Goal: Information Seeking & Learning: Learn about a topic

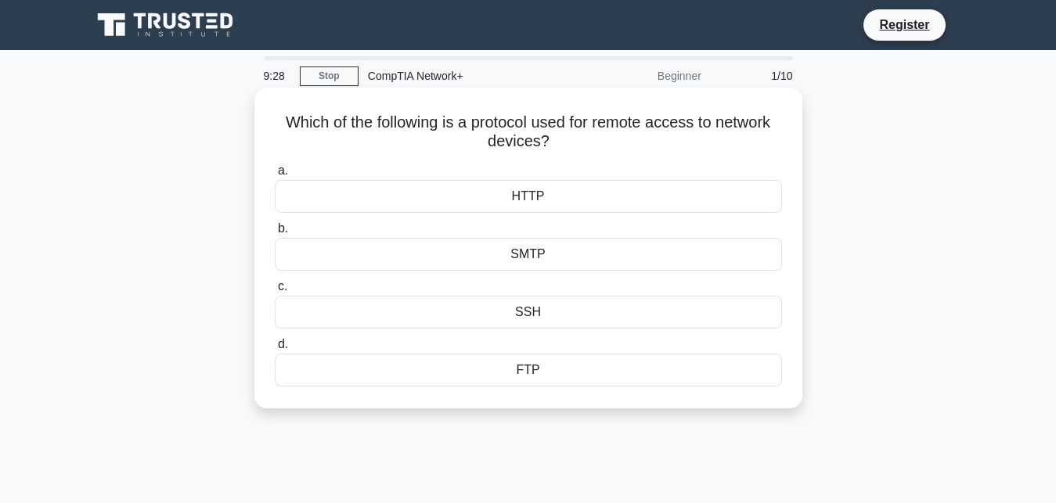
click at [292, 224] on label "b. SMTP" at bounding box center [528, 245] width 507 height 52
click at [275, 224] on input "b. SMTP" at bounding box center [275, 229] width 0 height 10
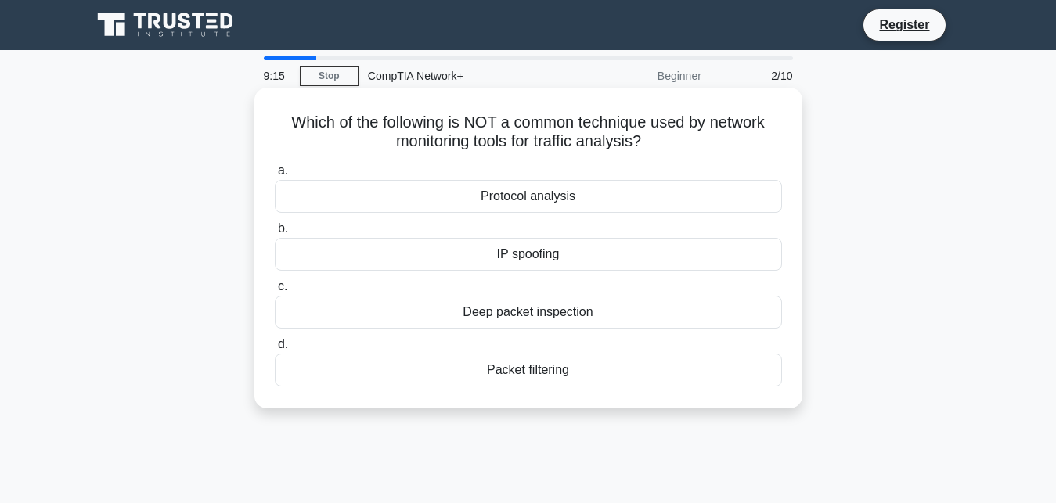
click at [308, 258] on div "IP spoofing" at bounding box center [528, 254] width 507 height 33
click at [275, 234] on input "b. IP spoofing" at bounding box center [275, 229] width 0 height 10
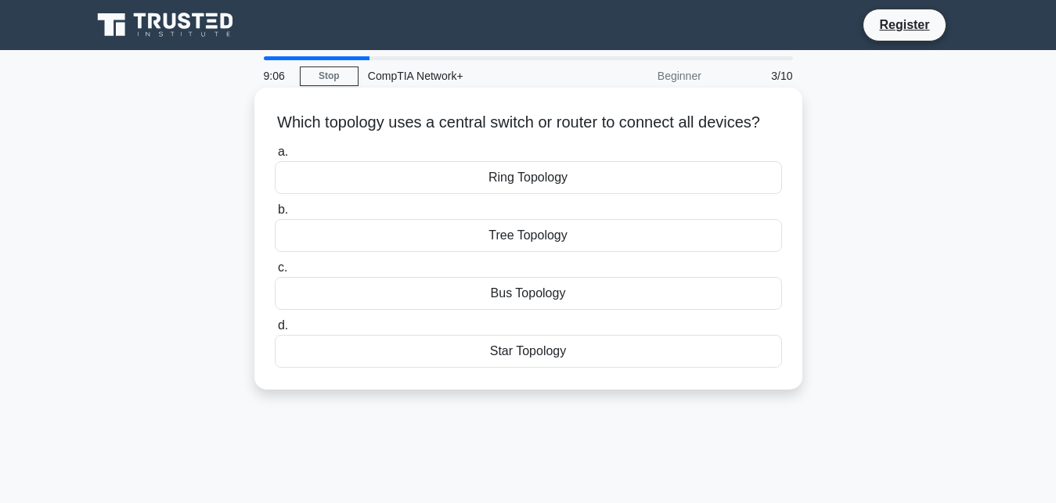
click at [305, 361] on div "Star Topology" at bounding box center [528, 351] width 507 height 33
click at [275, 331] on input "d. Star Topology" at bounding box center [275, 326] width 0 height 10
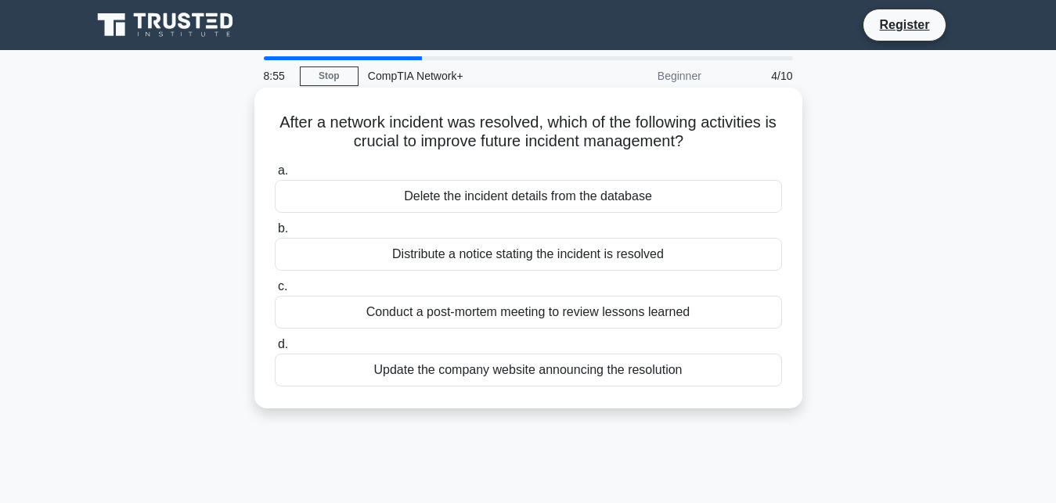
click at [314, 196] on div "Delete the incident details from the database" at bounding box center [528, 196] width 507 height 33
click at [275, 176] on input "a. Delete the incident details from the database" at bounding box center [275, 171] width 0 height 10
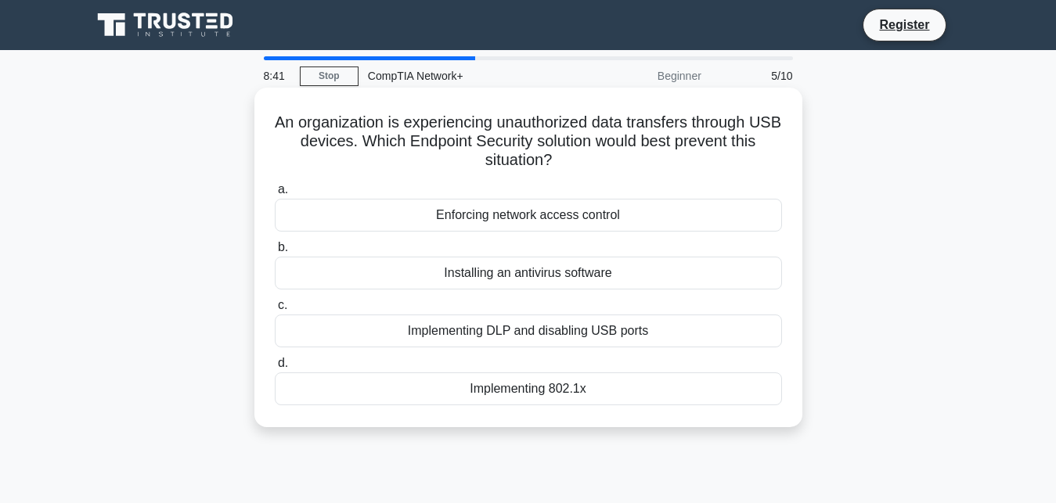
click at [286, 275] on div "Installing an antivirus software" at bounding box center [528, 273] width 507 height 33
click at [275, 253] on input "b. Installing an antivirus software" at bounding box center [275, 248] width 0 height 10
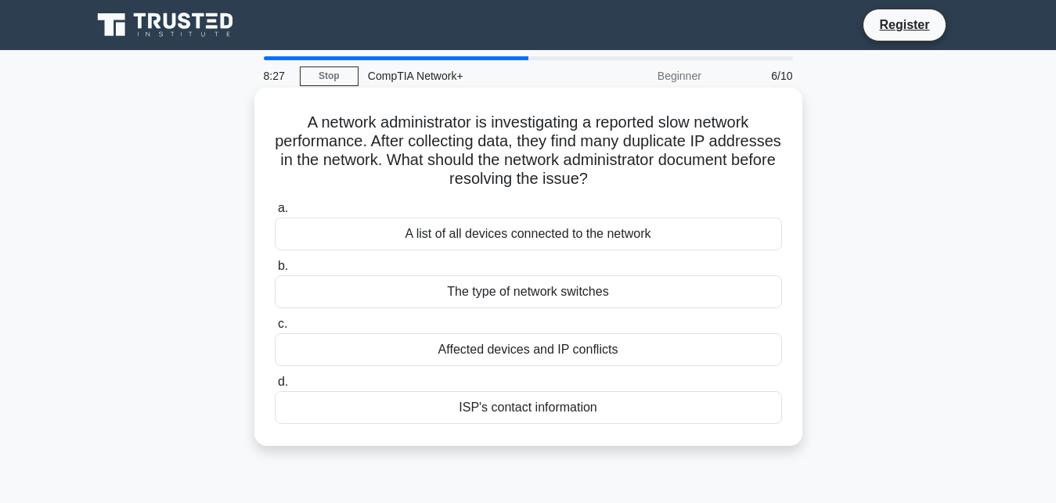
click at [297, 234] on div "A list of all devices connected to the network" at bounding box center [528, 234] width 507 height 33
click at [275, 214] on input "a. A list of all devices connected to the network" at bounding box center [275, 209] width 0 height 10
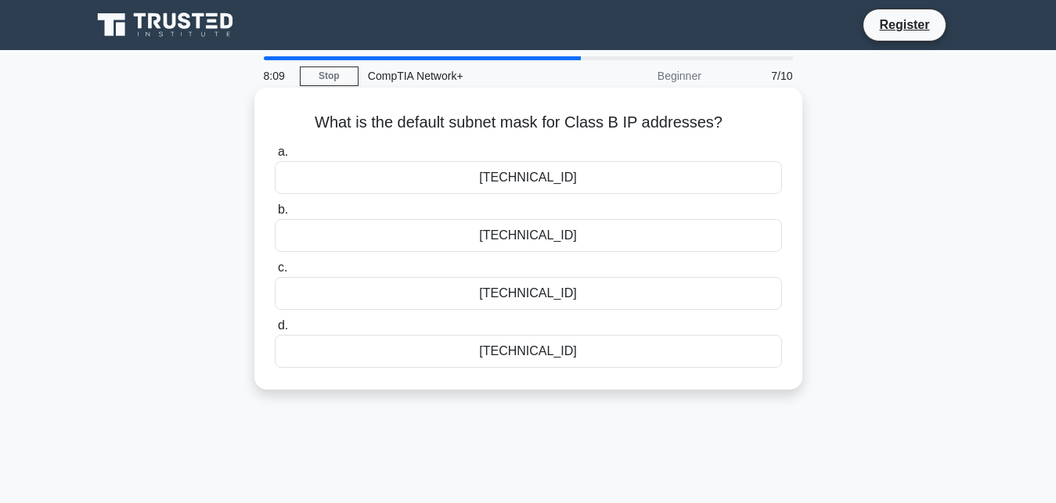
click at [323, 356] on div "255.255.255.0" at bounding box center [528, 351] width 507 height 33
click at [275, 331] on input "d. 255.255.255.0" at bounding box center [275, 326] width 0 height 10
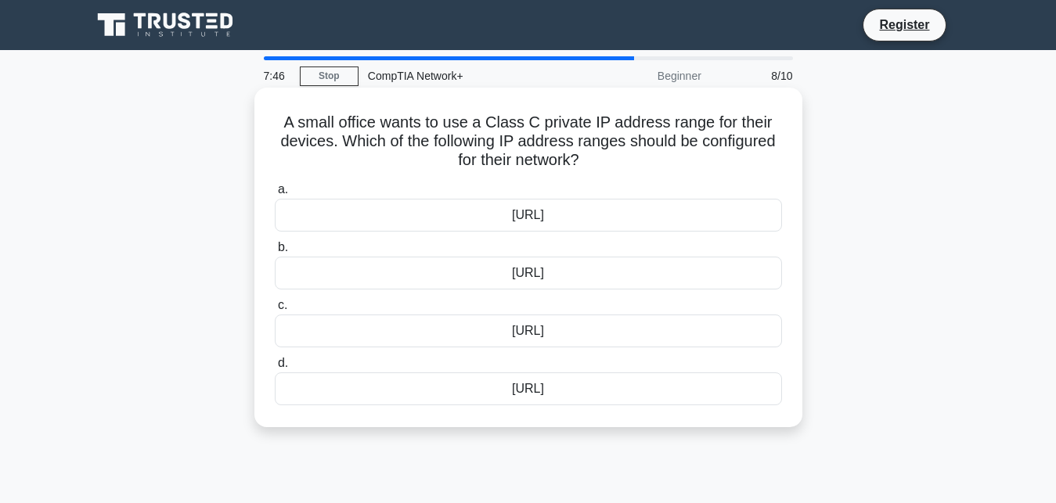
click at [314, 329] on div "172.16.0.0/12" at bounding box center [528, 331] width 507 height 33
click at [275, 311] on input "c. 172.16.0.0/12" at bounding box center [275, 306] width 0 height 10
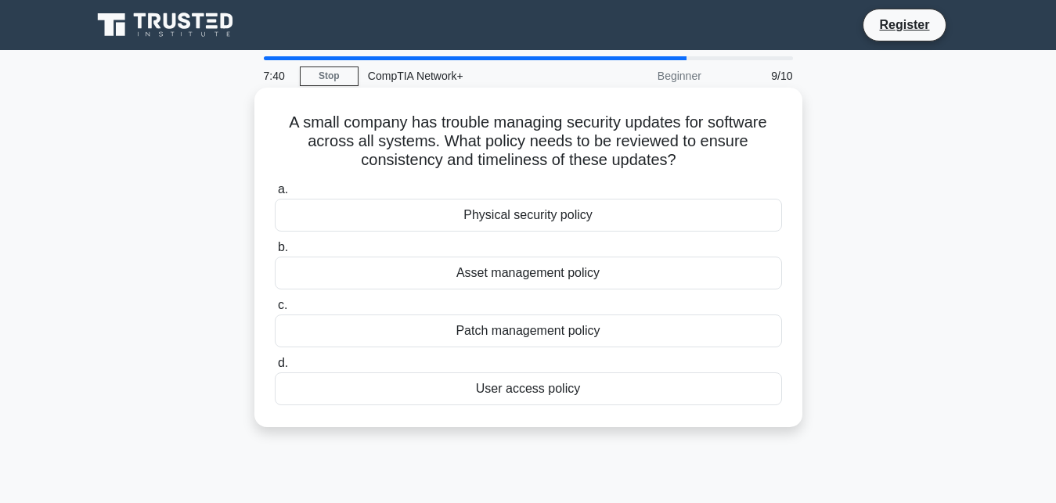
click at [310, 331] on div "Patch management policy" at bounding box center [528, 331] width 507 height 33
click at [275, 311] on input "c. Patch management policy" at bounding box center [275, 306] width 0 height 10
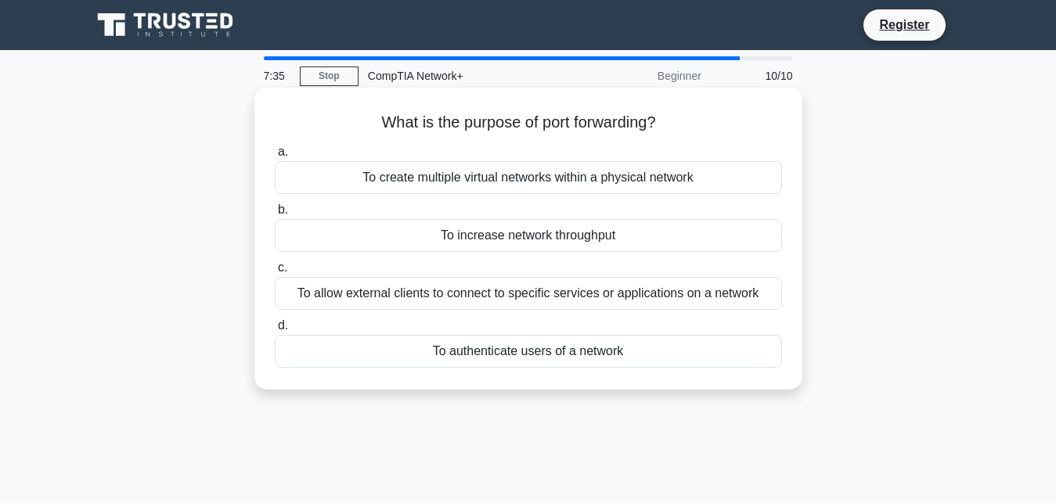
click at [302, 236] on div "To increase network throughput" at bounding box center [528, 235] width 507 height 33
click at [275, 215] on input "b. To increase network throughput" at bounding box center [275, 210] width 0 height 10
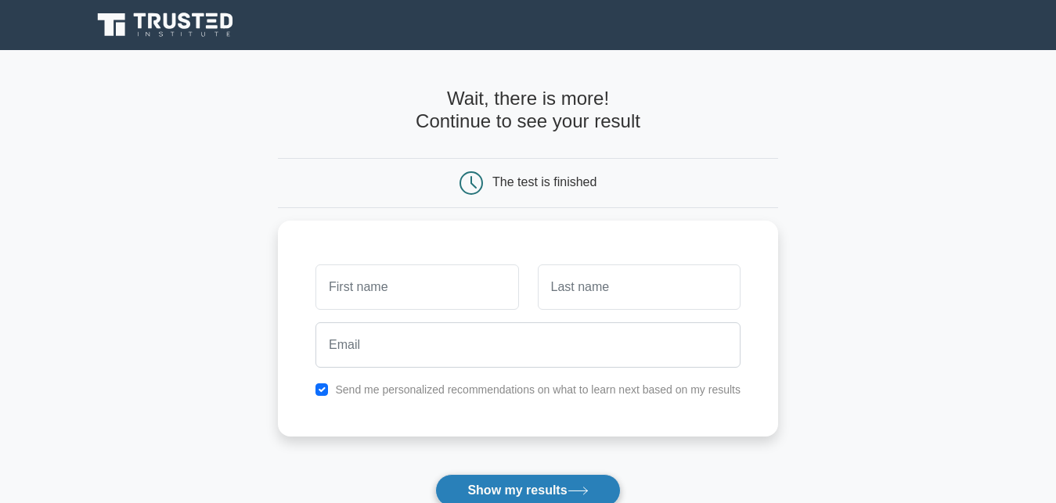
click at [541, 488] on button "Show my results" at bounding box center [527, 490] width 185 height 33
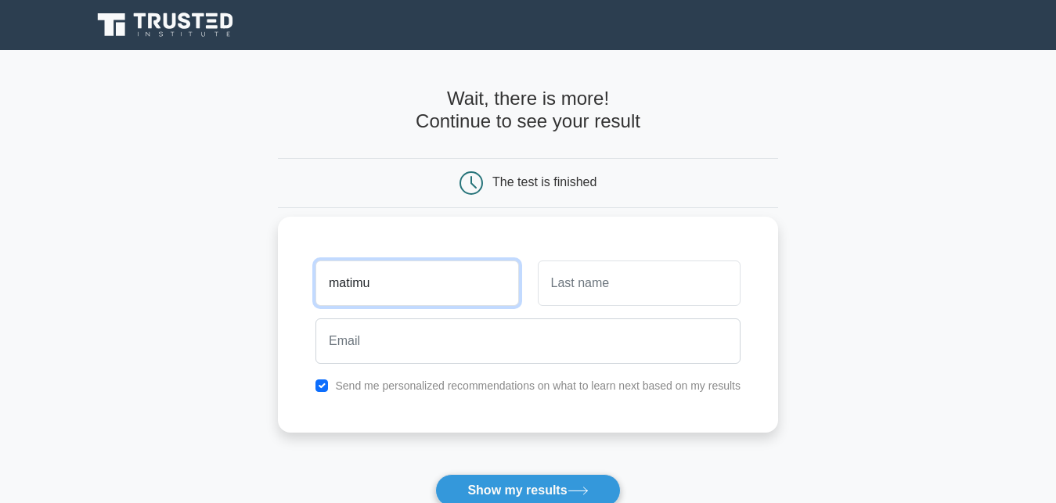
type input "matimu"
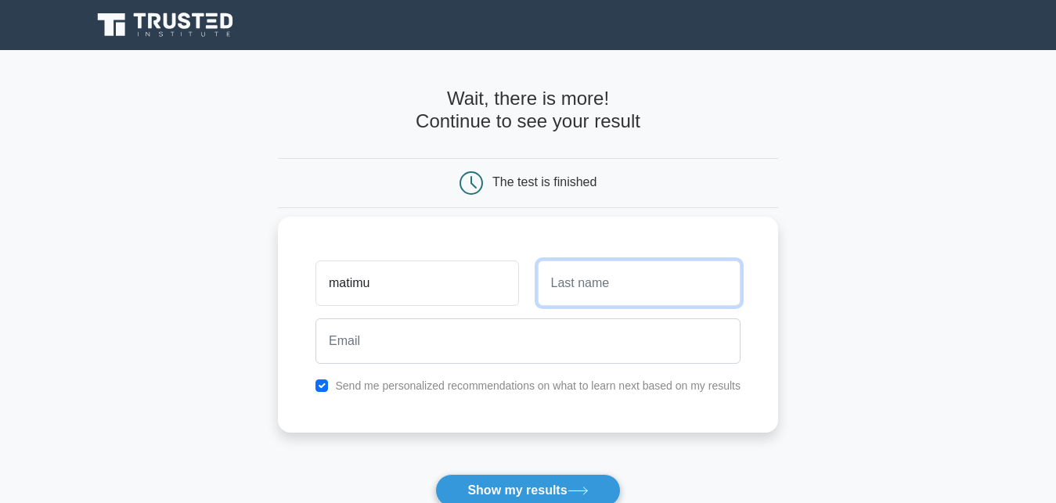
click at [565, 279] on input "text" at bounding box center [639, 283] width 203 height 45
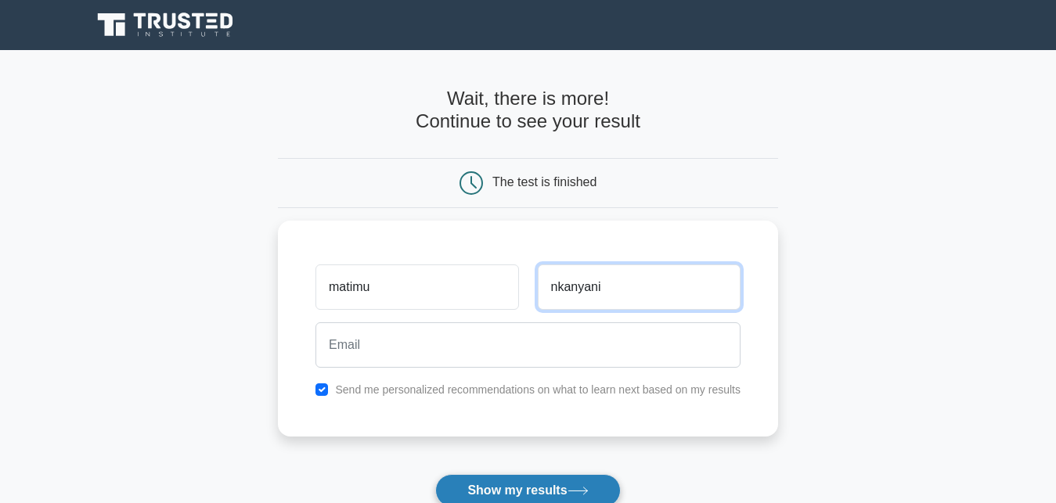
type input "nkanyani"
click at [567, 492] on button "Show my results" at bounding box center [527, 490] width 185 height 33
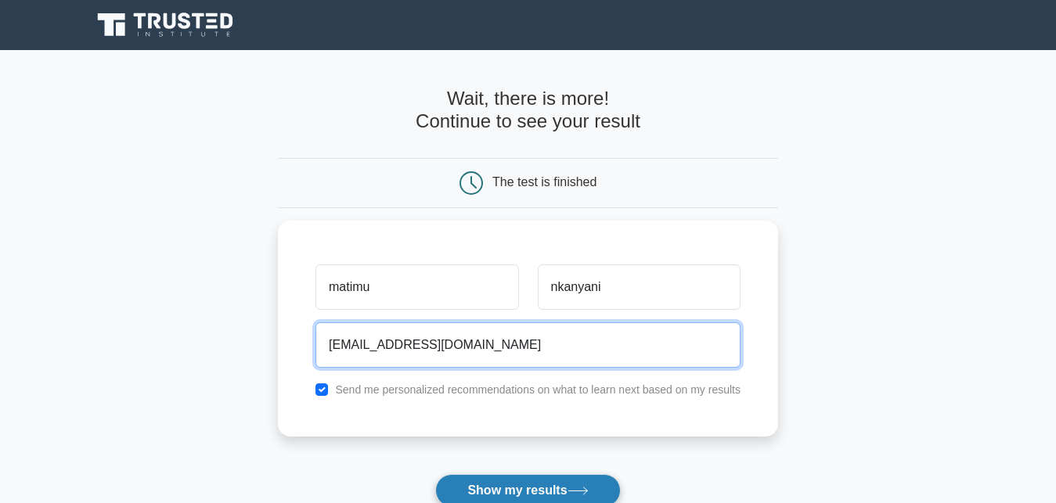
type input "mmnkanyani7@gmail.com"
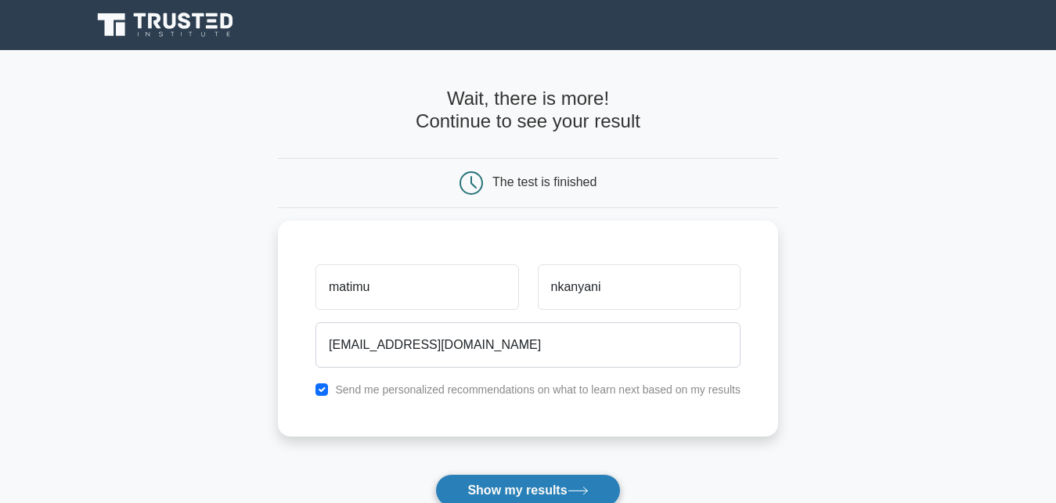
click at [535, 483] on button "Show my results" at bounding box center [527, 490] width 185 height 33
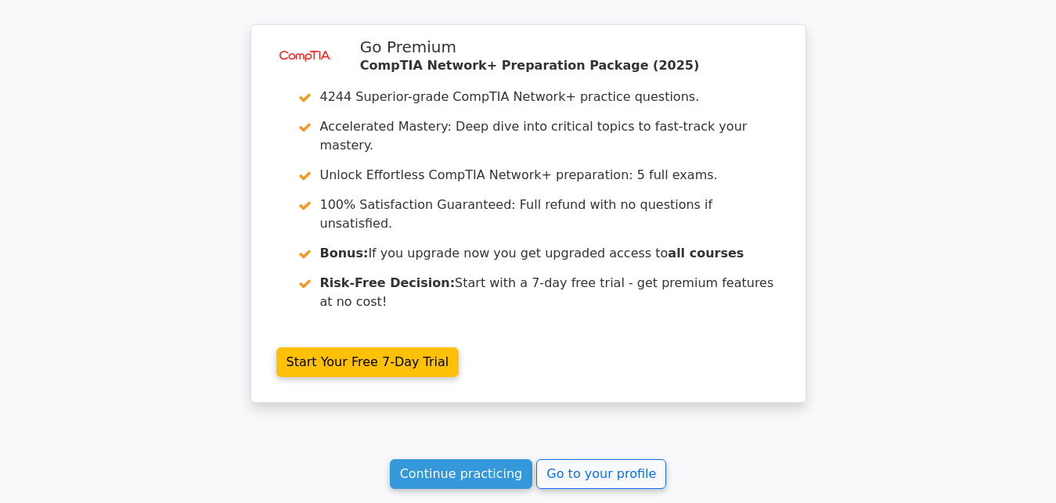
scroll to position [1291, 0]
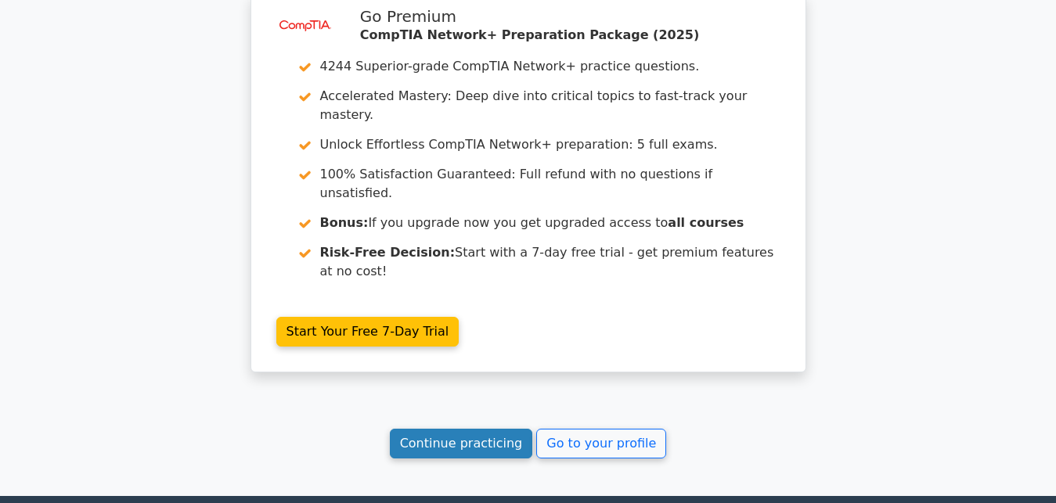
click at [449, 429] on link "Continue practicing" at bounding box center [461, 444] width 143 height 30
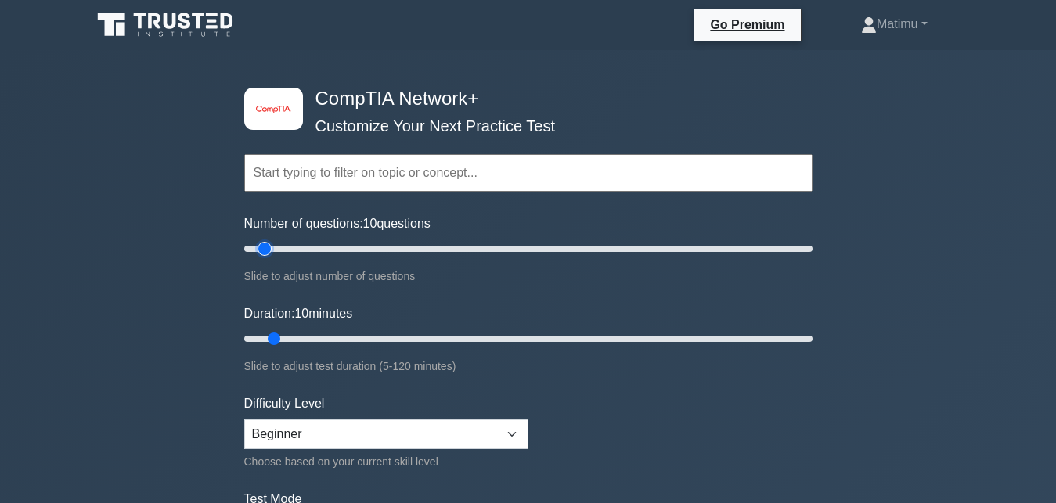
click at [261, 242] on input "Number of questions: 10 questions" at bounding box center [528, 249] width 568 height 19
drag, startPoint x: 262, startPoint y: 243, endPoint x: 277, endPoint y: 243, distance: 14.9
click at [277, 243] on input "Number of questions: 15 questions" at bounding box center [528, 249] width 568 height 19
click at [284, 244] on input "Number of questions: 15 questions" at bounding box center [528, 249] width 568 height 19
drag, startPoint x: 284, startPoint y: 244, endPoint x: 460, endPoint y: 254, distance: 176.4
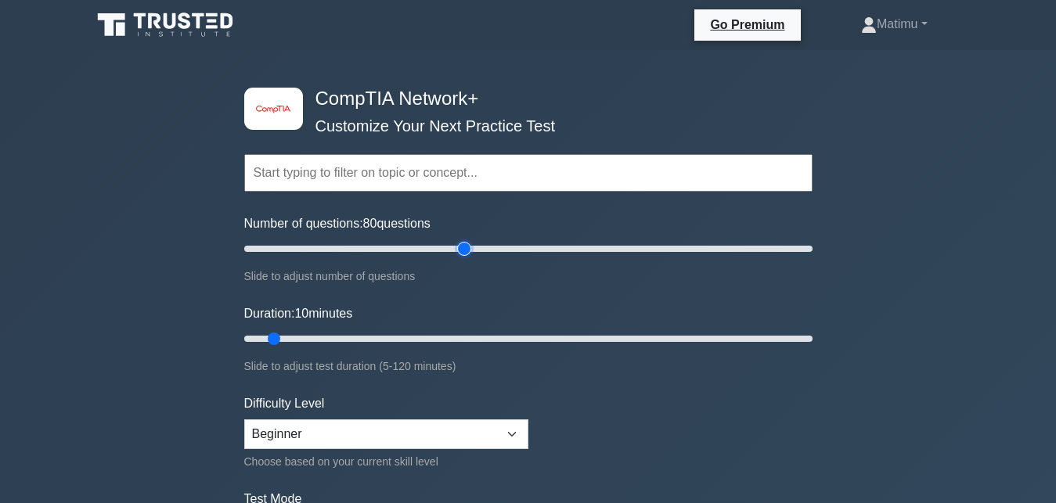
type input "80"
click at [460, 254] on input "Number of questions: 80 questions" at bounding box center [528, 249] width 568 height 19
drag, startPoint x: 272, startPoint y: 332, endPoint x: 666, endPoint y: 360, distance: 394.7
type input "90"
click at [666, 348] on input "Duration: 90 minutes" at bounding box center [528, 339] width 568 height 19
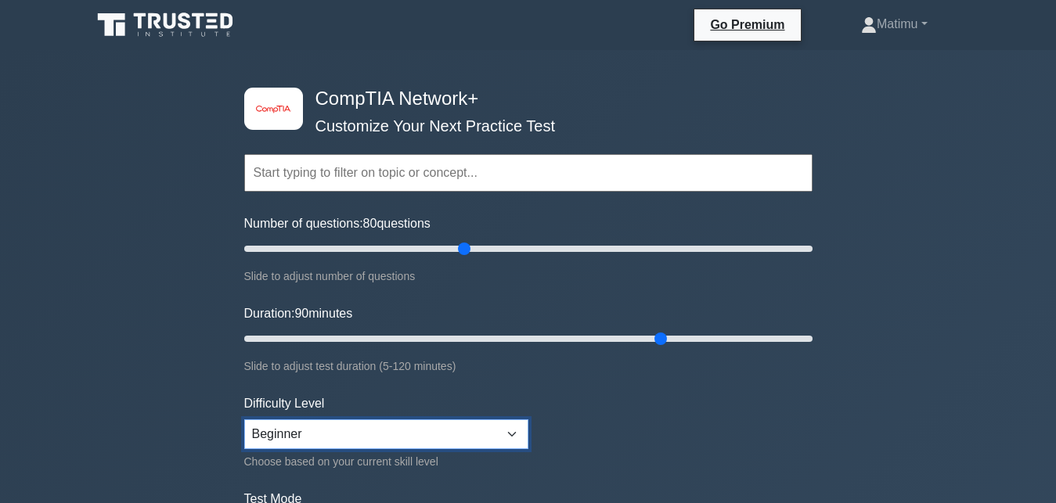
click at [244, 420] on select "Beginner Intermediate Expert" at bounding box center [386, 435] width 284 height 30
click at [515, 434] on select "Beginner Intermediate Expert" at bounding box center [386, 435] width 284 height 30
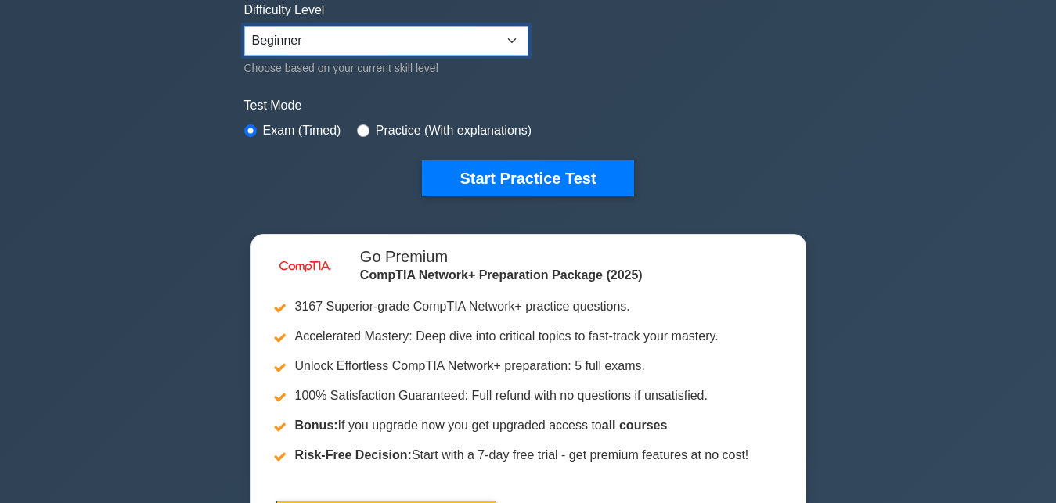
scroll to position [399, 0]
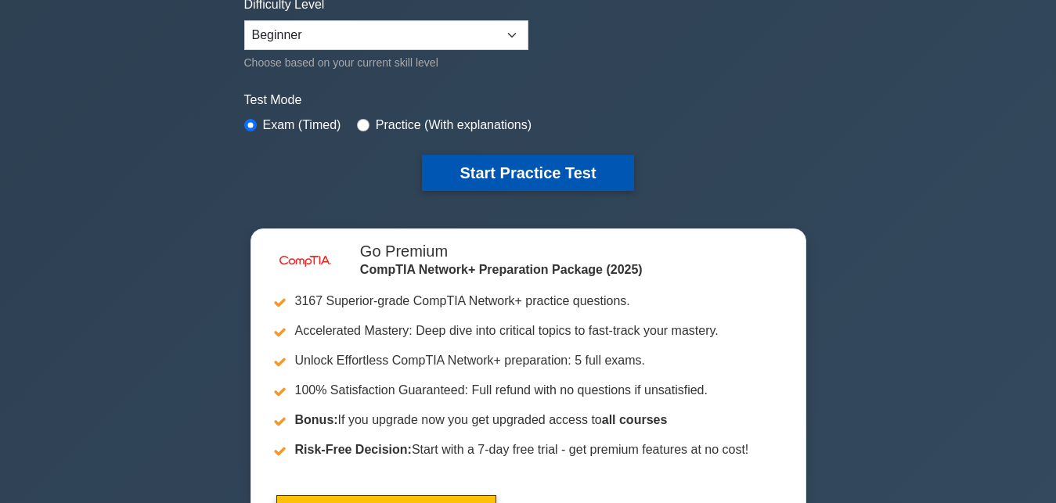
click at [603, 173] on button "Start Practice Test" at bounding box center [527, 173] width 211 height 36
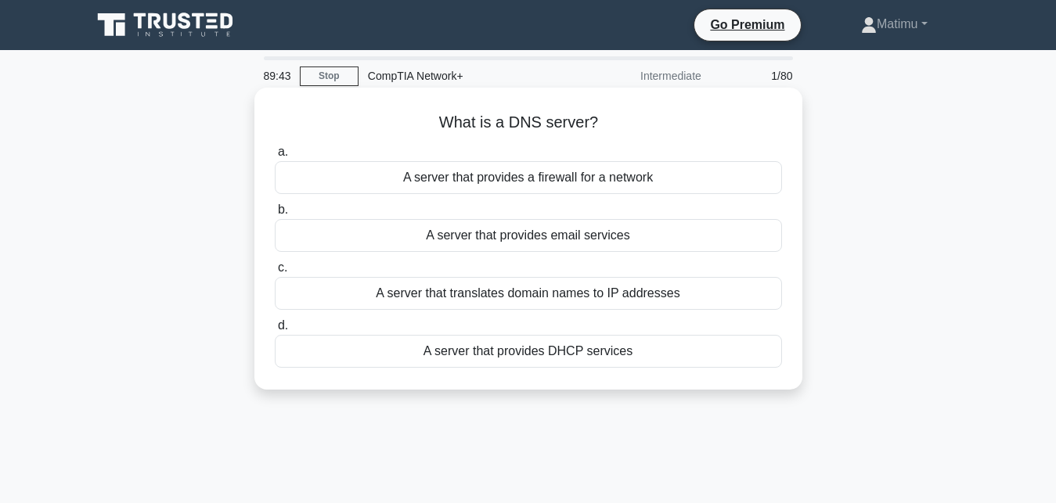
click at [459, 184] on div "A server that provides a firewall for a network" at bounding box center [528, 177] width 507 height 33
click at [275, 157] on input "a. A server that provides a firewall for a network" at bounding box center [275, 152] width 0 height 10
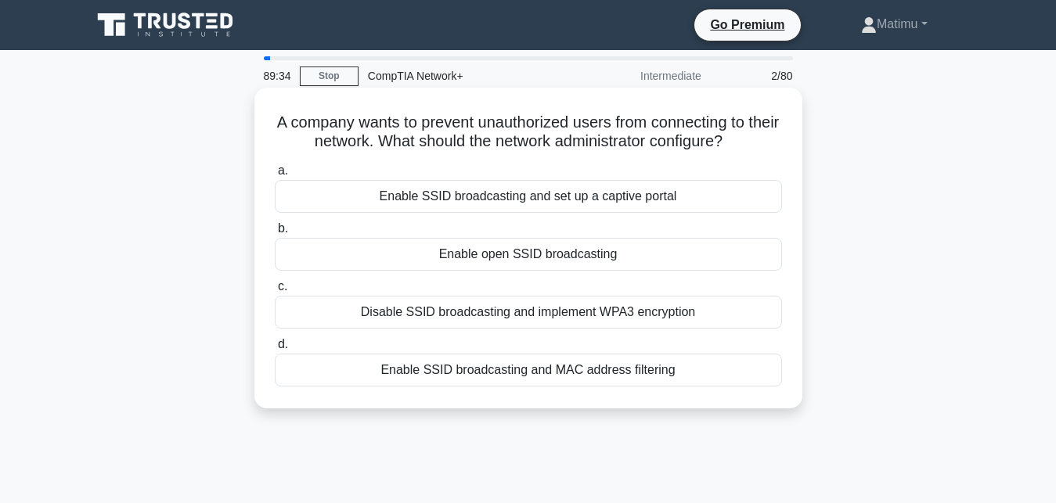
click at [447, 371] on div "Enable SSID broadcasting and MAC address filtering" at bounding box center [528, 370] width 507 height 33
click at [275, 350] on input "d. Enable SSID broadcasting and MAC address filtering" at bounding box center [275, 345] width 0 height 10
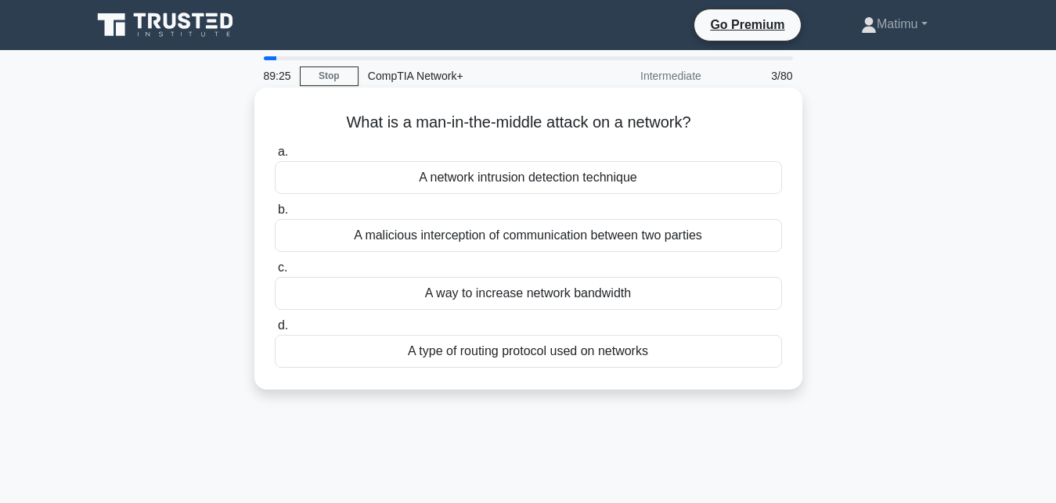
click at [441, 236] on div "A malicious interception of communication between two parties" at bounding box center [528, 235] width 507 height 33
click at [275, 215] on input "b. A malicious interception of communication between two parties" at bounding box center [275, 210] width 0 height 10
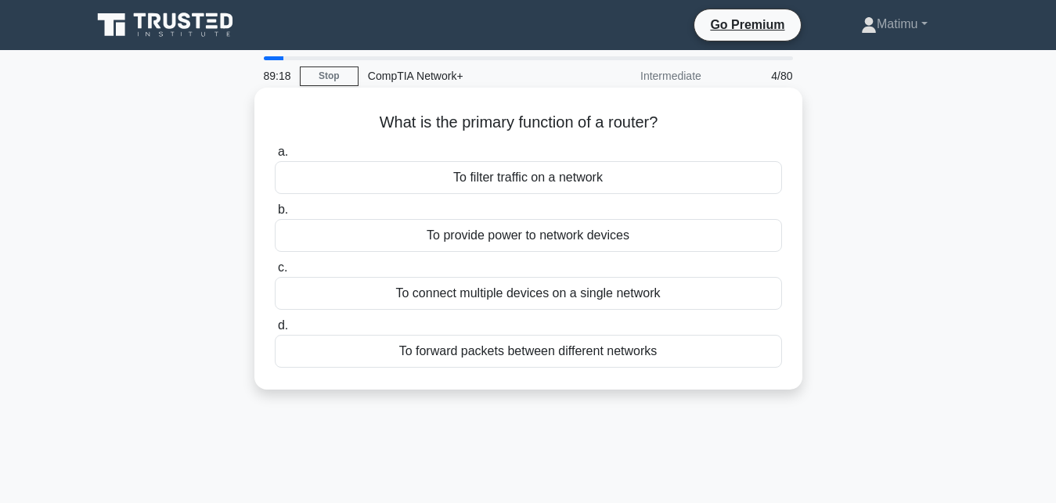
click at [487, 173] on div "To filter traffic on a network" at bounding box center [528, 177] width 507 height 33
click at [275, 157] on input "a. To filter traffic on a network" at bounding box center [275, 152] width 0 height 10
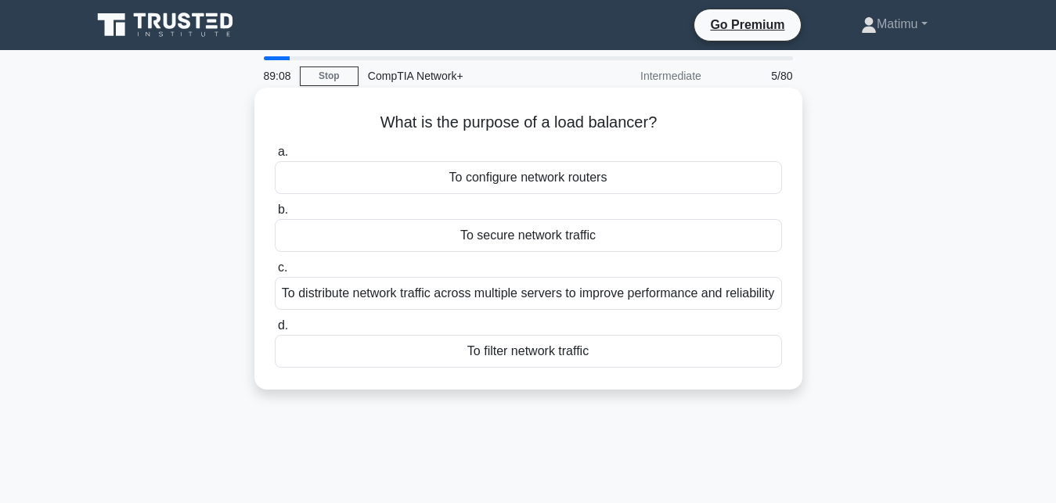
click at [493, 240] on div "To secure network traffic" at bounding box center [528, 235] width 507 height 33
click at [275, 215] on input "b. To secure network traffic" at bounding box center [275, 210] width 0 height 10
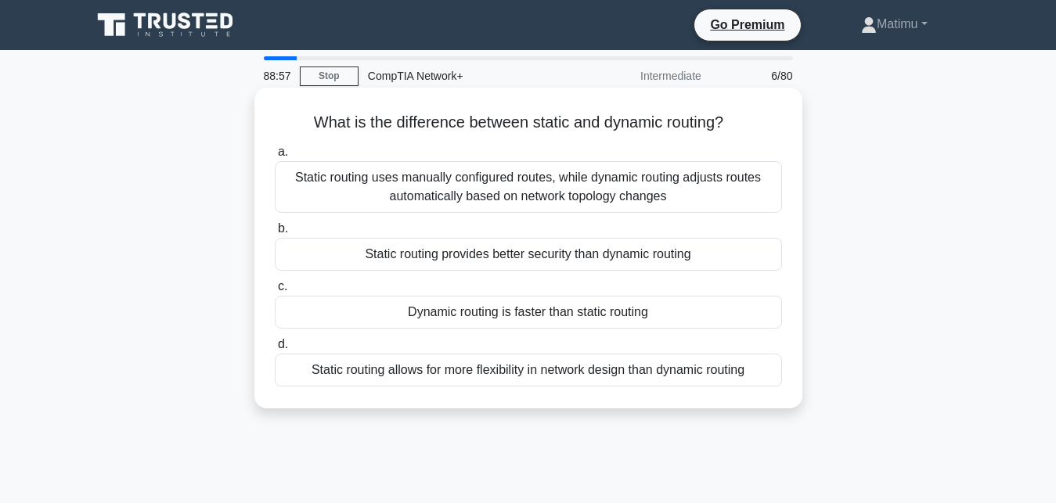
click at [443, 193] on div "Static routing uses manually configured routes, while dynamic routing adjusts r…" at bounding box center [528, 187] width 507 height 52
click at [275, 157] on input "a. Static routing uses manually configured routes, while dynamic routing adjust…" at bounding box center [275, 152] width 0 height 10
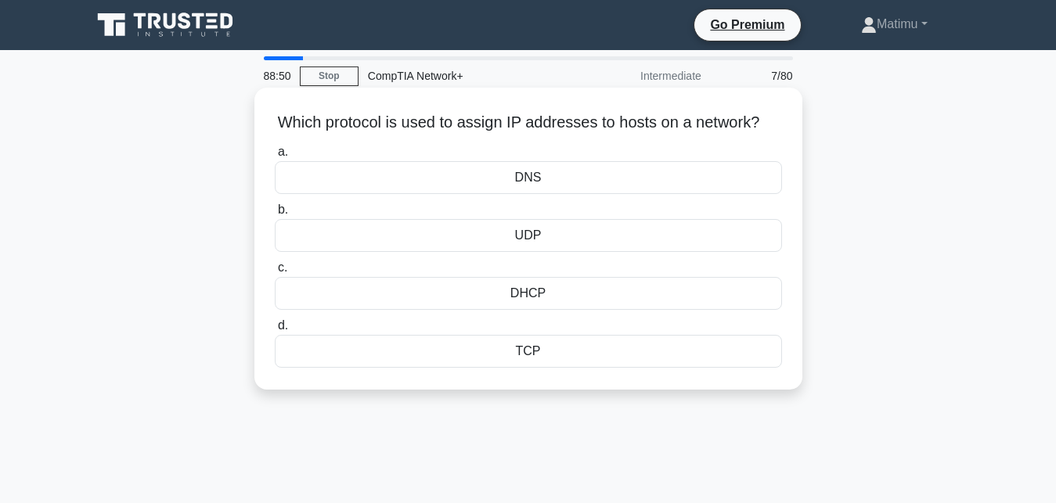
click at [423, 286] on div "DHCP" at bounding box center [528, 293] width 507 height 33
click at [275, 273] on input "c. DHCP" at bounding box center [275, 268] width 0 height 10
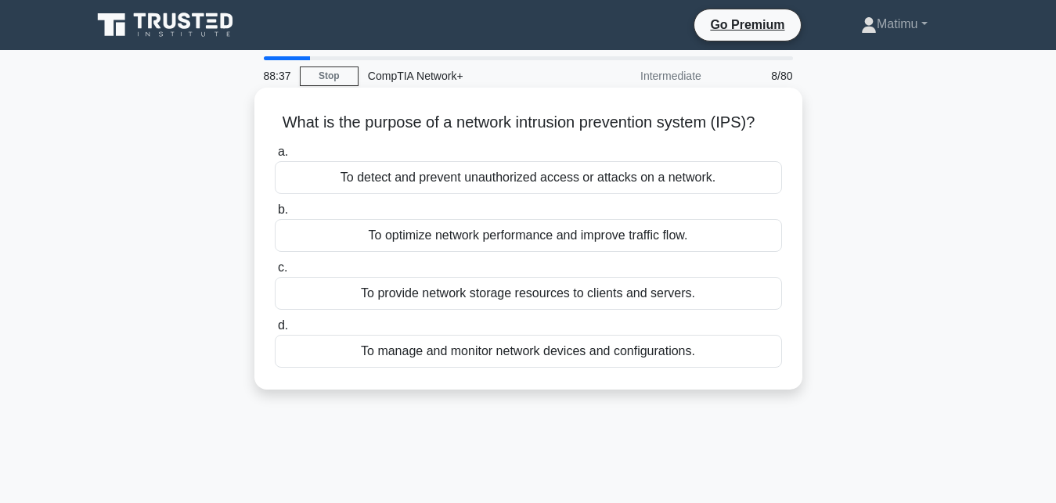
click at [404, 290] on div "To provide network storage resources to clients and servers." at bounding box center [528, 293] width 507 height 33
click at [275, 273] on input "c. To provide network storage resources to clients and servers." at bounding box center [275, 268] width 0 height 10
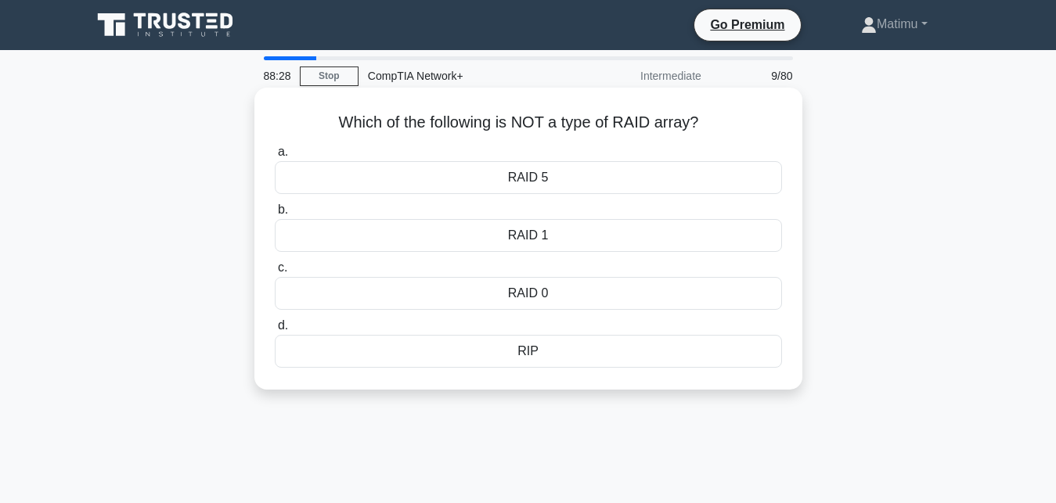
click at [464, 366] on div "RIP" at bounding box center [528, 351] width 507 height 33
click at [275, 331] on input "d. RIP" at bounding box center [275, 326] width 0 height 10
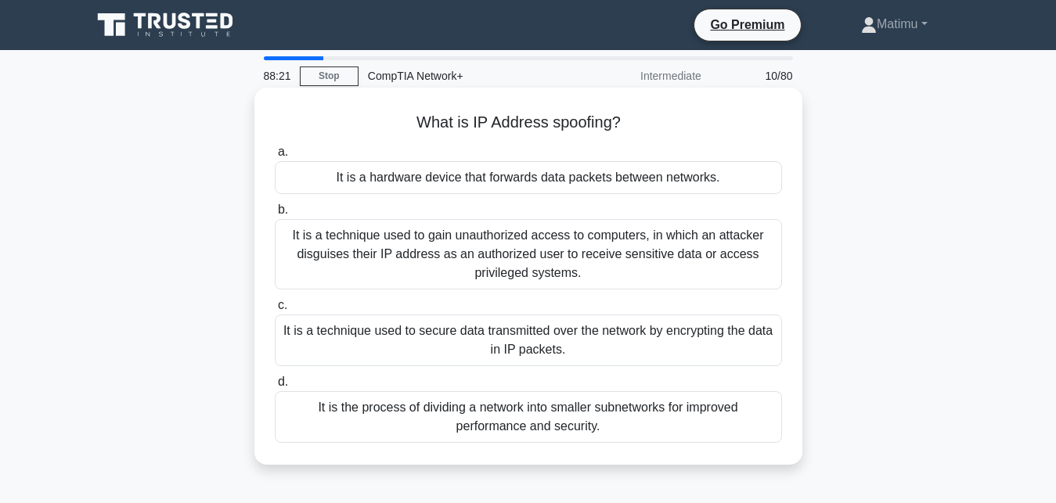
click at [452, 177] on div "It is a hardware device that forwards data packets between networks." at bounding box center [528, 177] width 507 height 33
click at [275, 157] on input "a. It is a hardware device that forwards data packets between networks." at bounding box center [275, 152] width 0 height 10
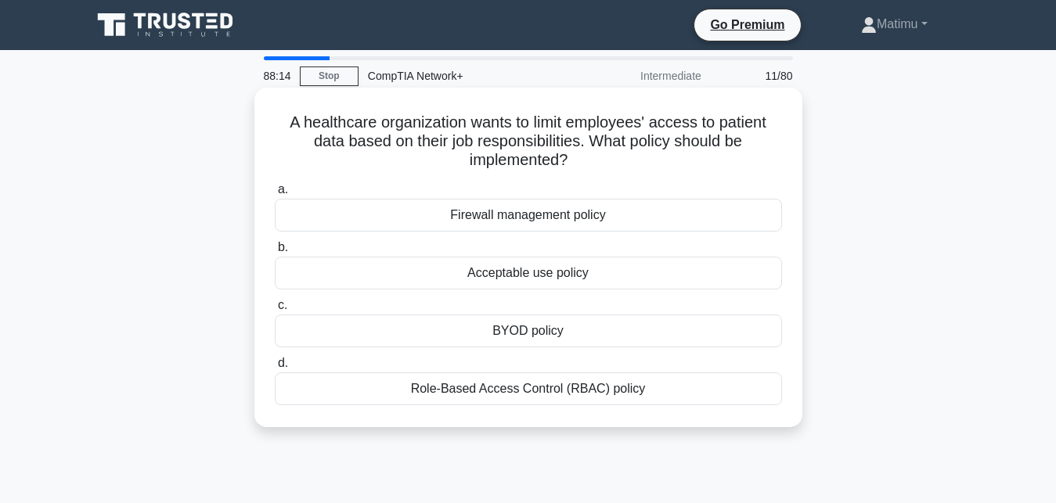
click at [461, 222] on div "Firewall management policy" at bounding box center [528, 215] width 507 height 33
click at [275, 195] on input "a. Firewall management policy" at bounding box center [275, 190] width 0 height 10
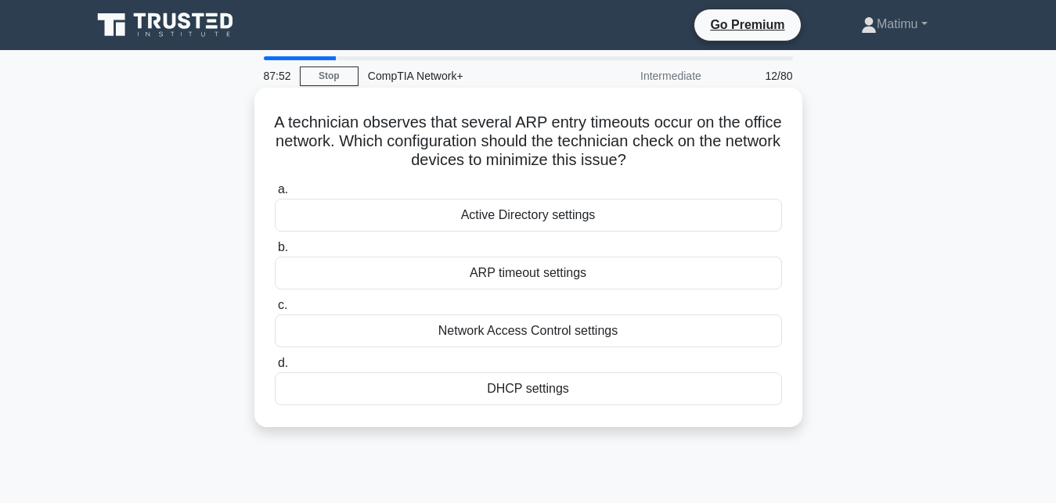
click at [458, 391] on div "DHCP settings" at bounding box center [528, 389] width 507 height 33
click at [275, 369] on input "d. DHCP settings" at bounding box center [275, 364] width 0 height 10
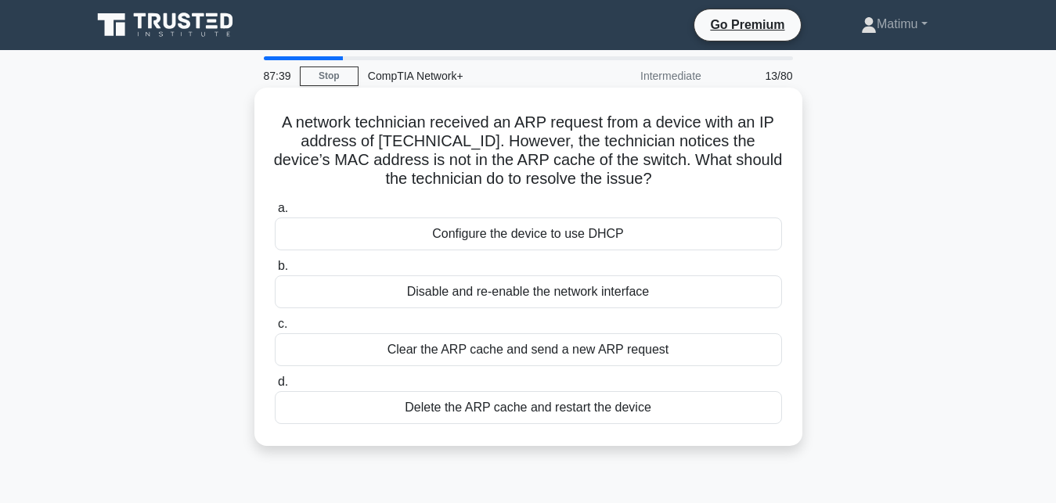
click at [485, 237] on div "Configure the device to use DHCP" at bounding box center [528, 234] width 507 height 33
click at [275, 214] on input "a. Configure the device to use DHCP" at bounding box center [275, 209] width 0 height 10
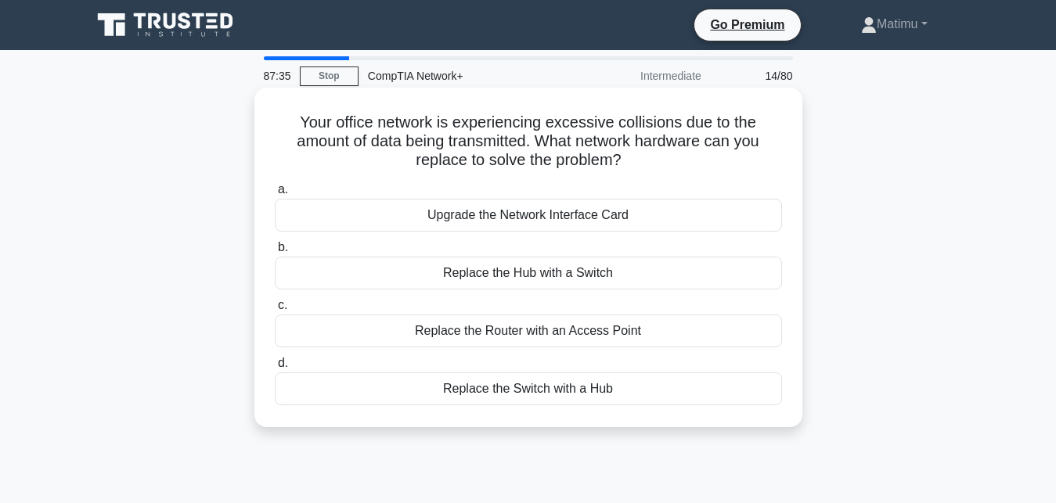
click at [487, 213] on div "Upgrade the Network Interface Card" at bounding box center [528, 215] width 507 height 33
click at [275, 195] on input "a. Upgrade the Network Interface Card" at bounding box center [275, 190] width 0 height 10
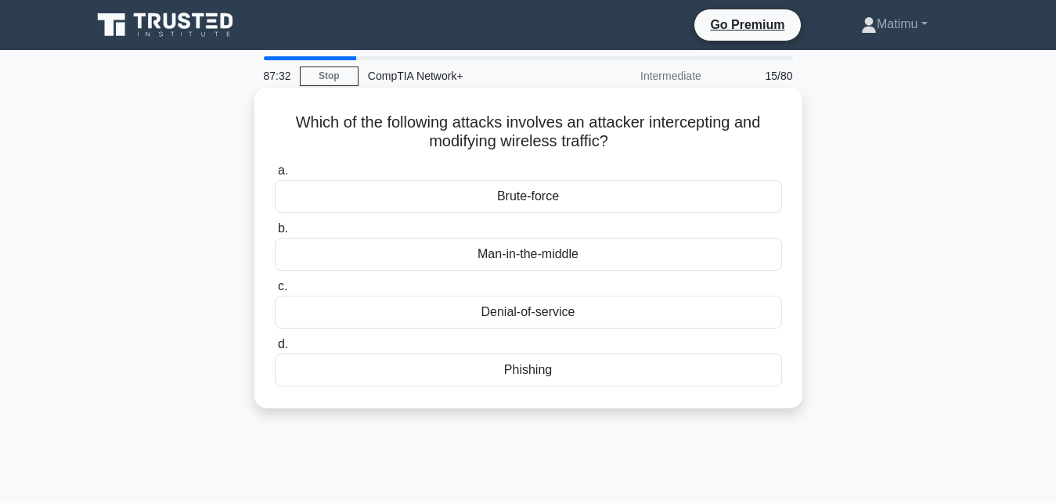
click at [492, 256] on div "Man-in-the-middle" at bounding box center [528, 254] width 507 height 33
click at [275, 234] on input "b. Man-in-the-middle" at bounding box center [275, 229] width 0 height 10
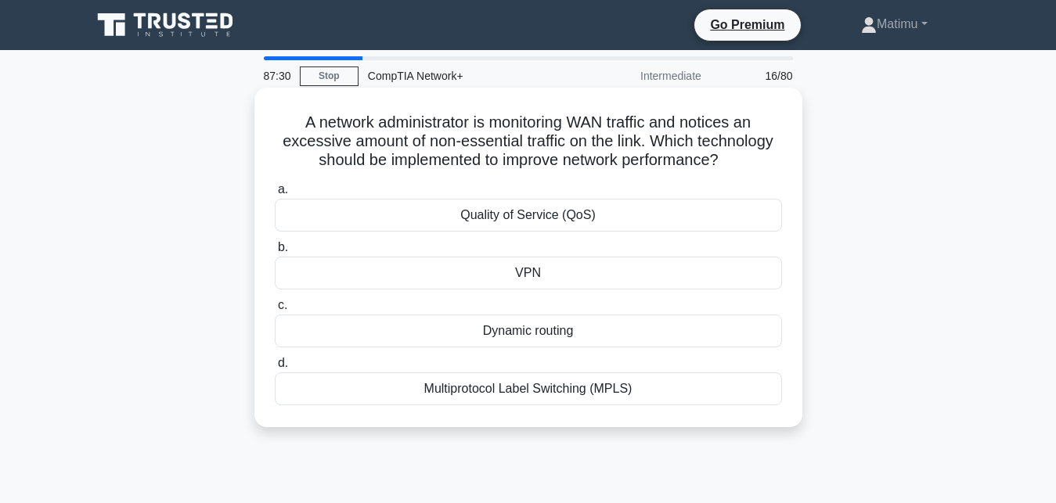
click at [510, 276] on div "VPN" at bounding box center [528, 273] width 507 height 33
click at [275, 253] on input "b. VPN" at bounding box center [275, 248] width 0 height 10
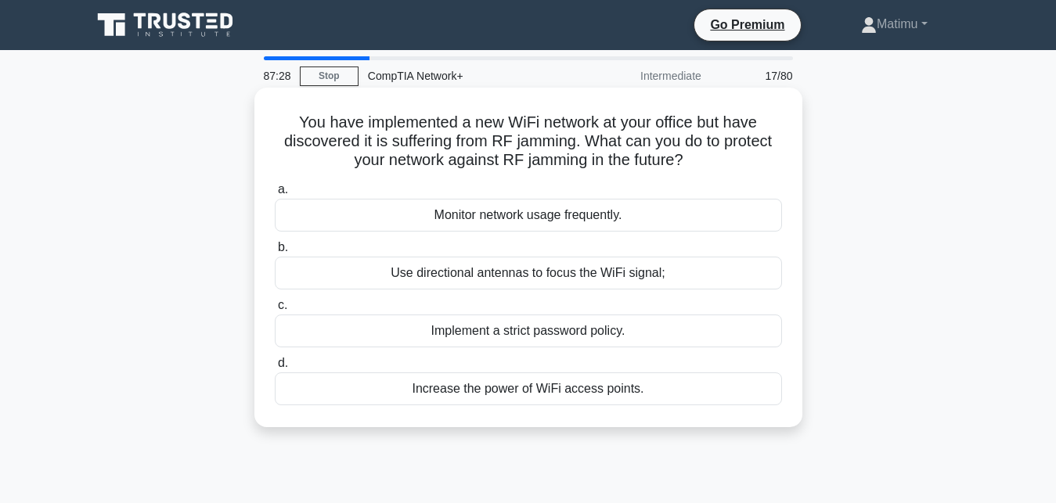
click at [511, 220] on div "Monitor network usage frequently." at bounding box center [528, 215] width 507 height 33
click at [275, 195] on input "a. Monitor network usage frequently." at bounding box center [275, 190] width 0 height 10
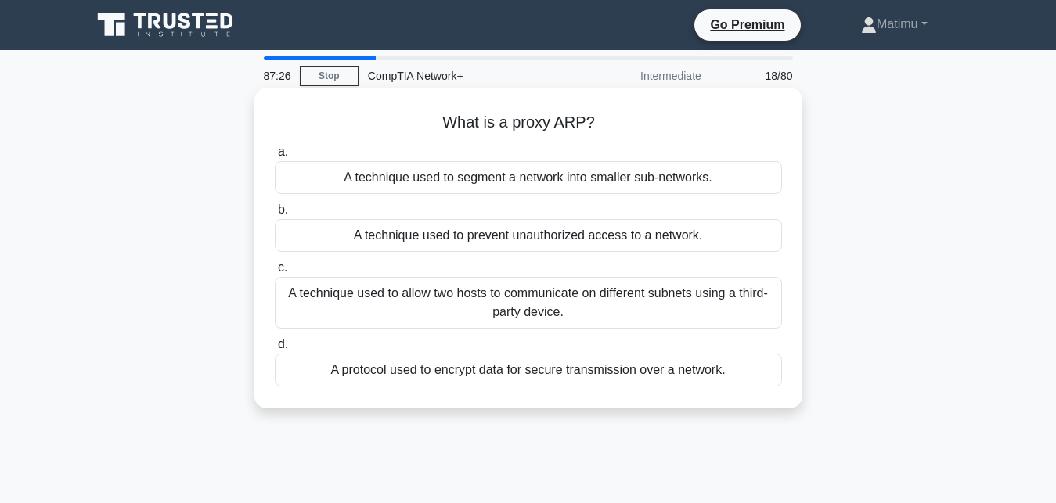
click at [511, 231] on div "A technique used to prevent unauthorized access to a network." at bounding box center [528, 235] width 507 height 33
click at [275, 215] on input "b. A technique used to prevent unauthorized access to a network." at bounding box center [275, 210] width 0 height 10
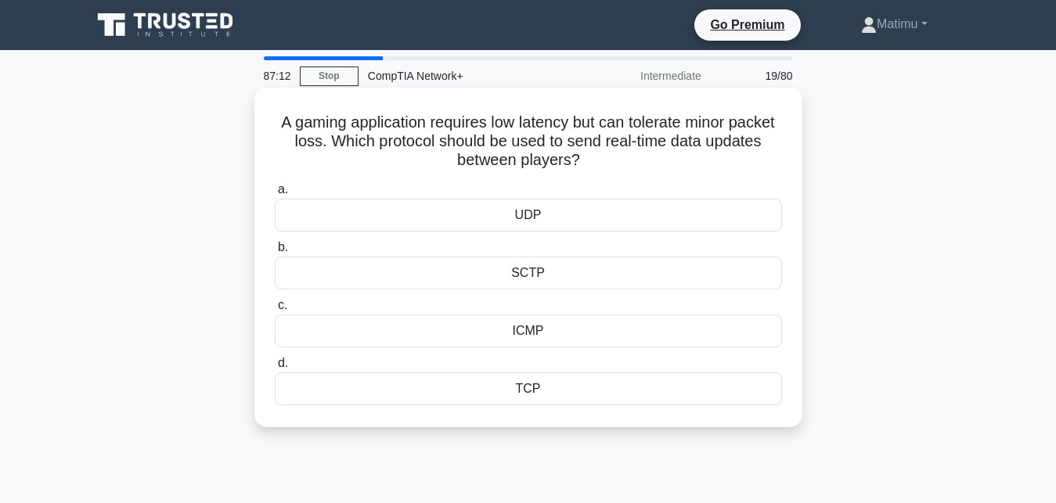
click at [513, 211] on div "UDP" at bounding box center [528, 215] width 507 height 33
click at [275, 195] on input "a. UDP" at bounding box center [275, 190] width 0 height 10
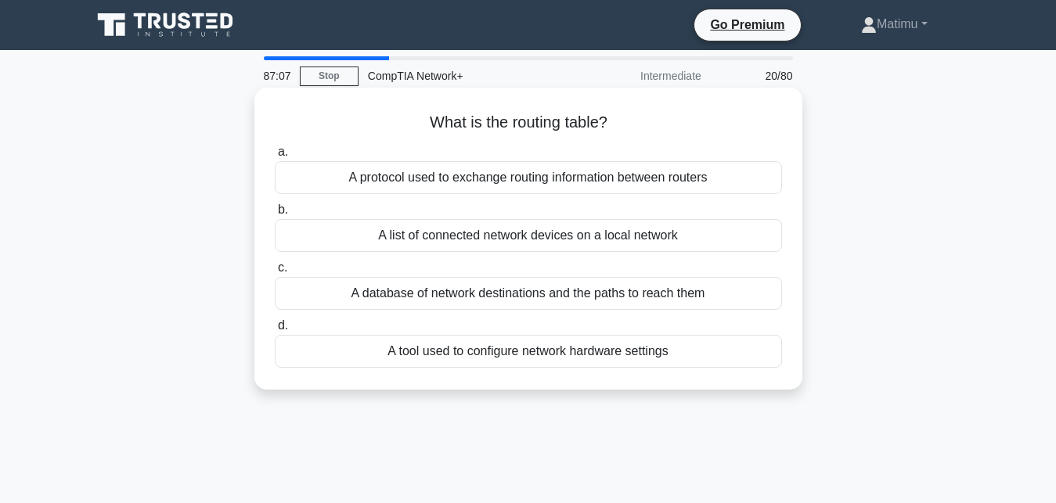
click at [487, 353] on div "A tool used to configure network hardware settings" at bounding box center [528, 351] width 507 height 33
click at [275, 331] on input "d. A tool used to configure network hardware settings" at bounding box center [275, 326] width 0 height 10
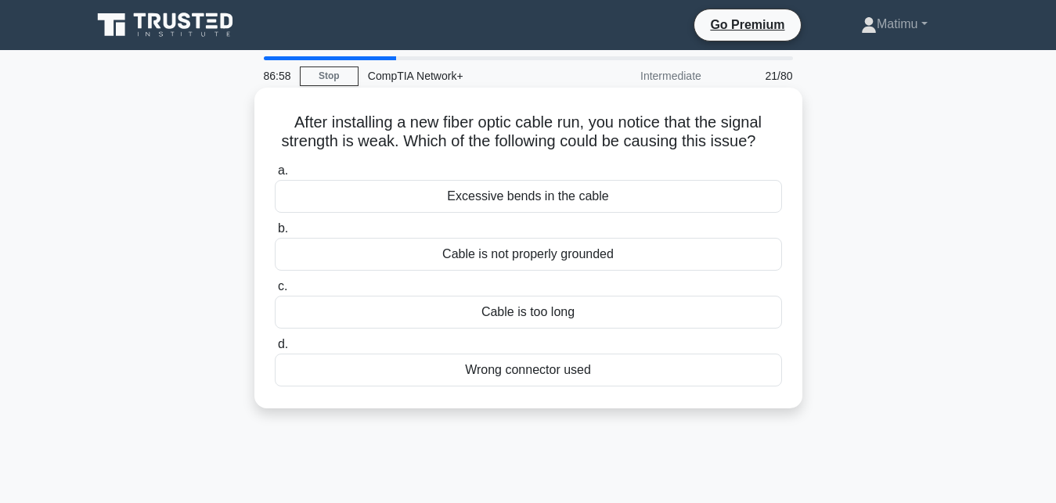
click at [494, 316] on div "Cable is too long" at bounding box center [528, 312] width 507 height 33
click at [275, 292] on input "c. Cable is too long" at bounding box center [275, 287] width 0 height 10
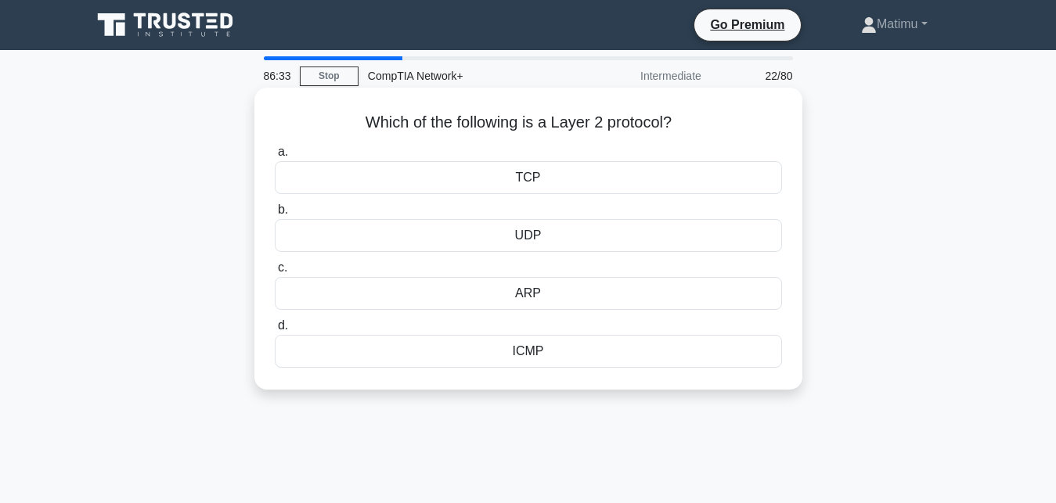
click at [505, 348] on div "ICMP" at bounding box center [528, 351] width 507 height 33
click at [275, 331] on input "d. ICMP" at bounding box center [275, 326] width 0 height 10
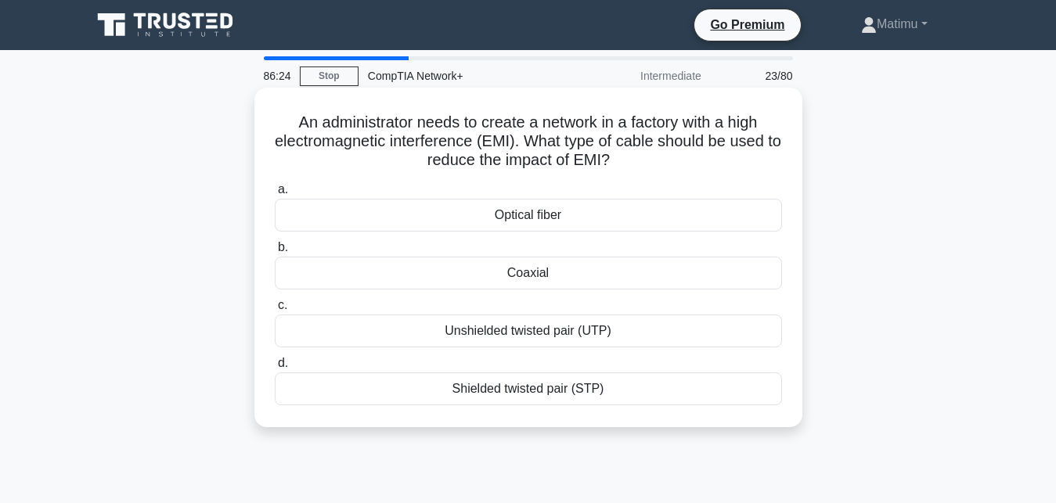
click at [528, 330] on div "Unshielded twisted pair (UTP)" at bounding box center [528, 331] width 507 height 33
click at [275, 311] on input "c. Unshielded twisted pair (UTP)" at bounding box center [275, 306] width 0 height 10
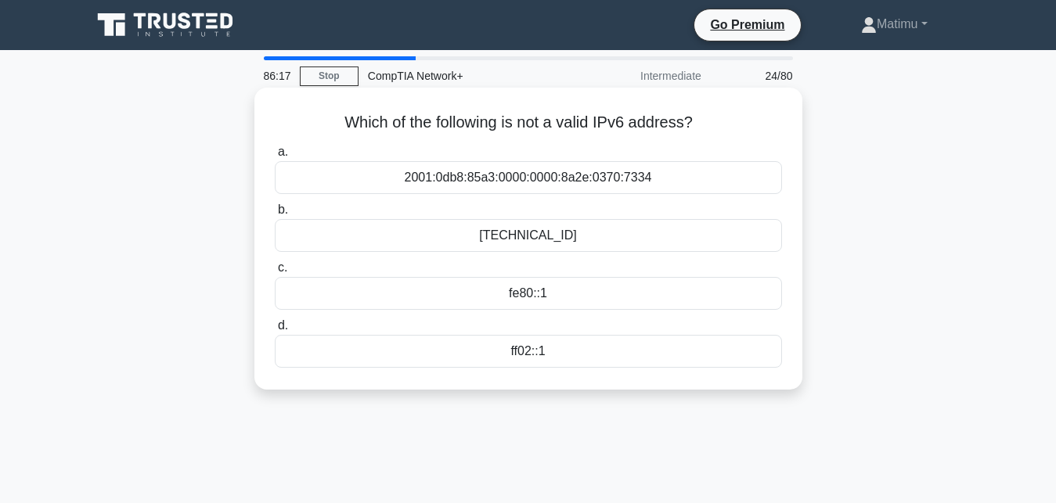
click at [481, 178] on div "2001:0db8:85a3:0000:0000:8a2e:0370:7334" at bounding box center [528, 177] width 507 height 33
click at [275, 157] on input "a. 2001:0db8:85a3:0000:0000:8a2e:0370:7334" at bounding box center [275, 152] width 0 height 10
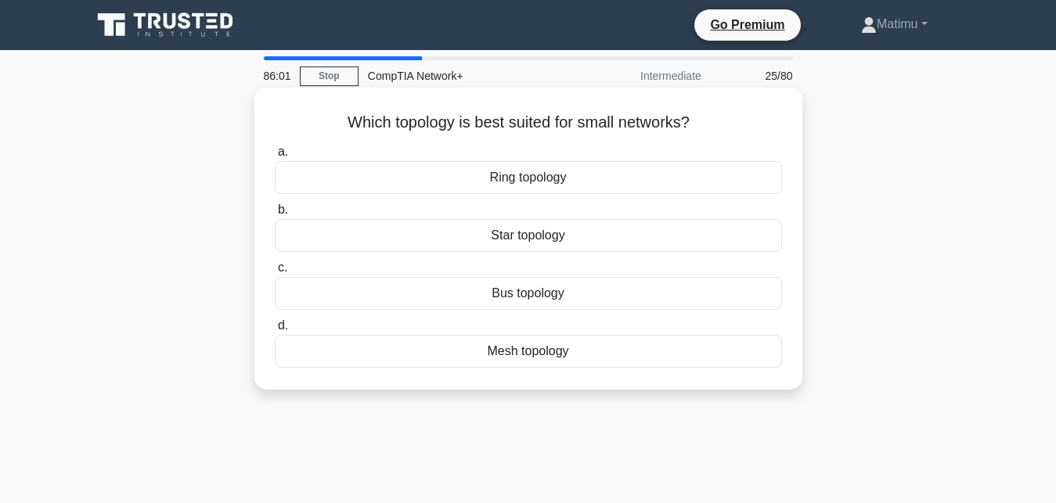
click at [515, 290] on div "Bus topology" at bounding box center [528, 293] width 507 height 33
click at [275, 273] on input "c. Bus topology" at bounding box center [275, 268] width 0 height 10
click at [497, 297] on div "MAC address" at bounding box center [528, 293] width 507 height 33
click at [275, 273] on input "c. MAC address" at bounding box center [275, 268] width 0 height 10
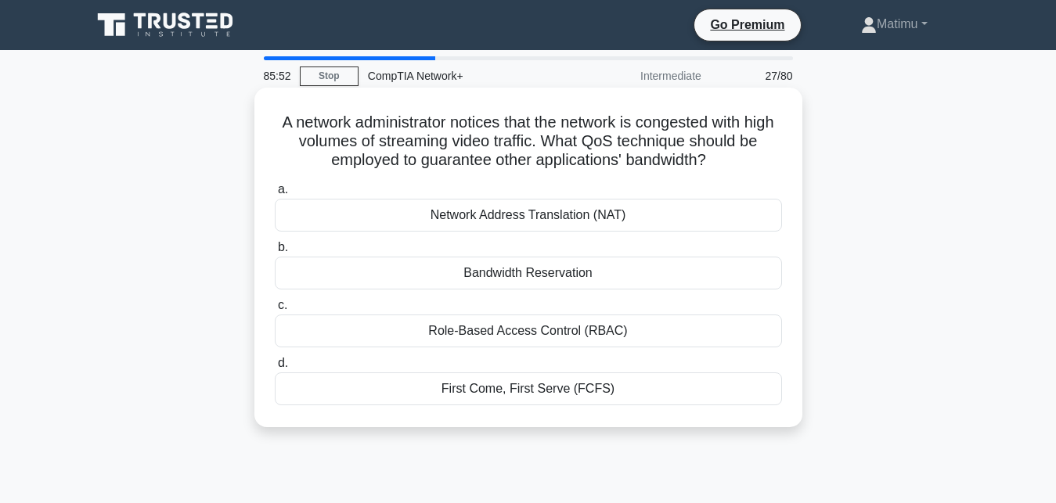
click at [495, 399] on div "First Come, First Serve (FCFS)" at bounding box center [528, 389] width 507 height 33
click at [275, 369] on input "d. First Come, First Serve (FCFS)" at bounding box center [275, 364] width 0 height 10
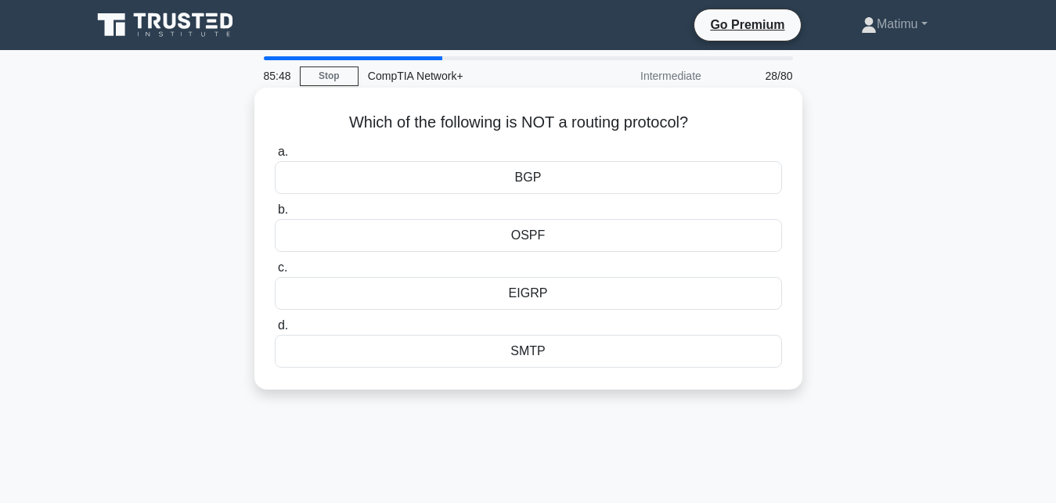
click at [504, 349] on div "SMTP" at bounding box center [528, 351] width 507 height 33
click at [275, 331] on input "d. SMTP" at bounding box center [275, 326] width 0 height 10
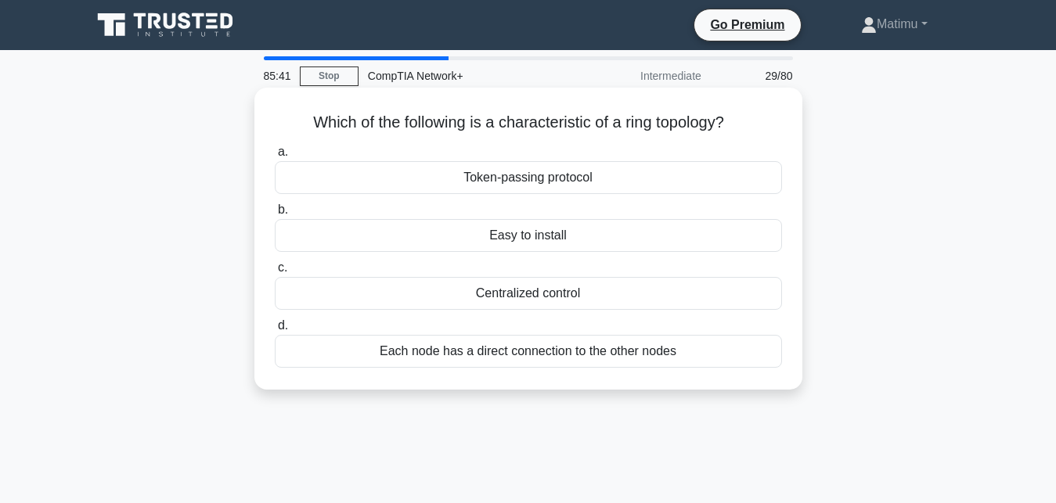
click at [504, 289] on div "Centralized control" at bounding box center [528, 293] width 507 height 33
click at [275, 273] on input "c. Centralized control" at bounding box center [275, 268] width 0 height 10
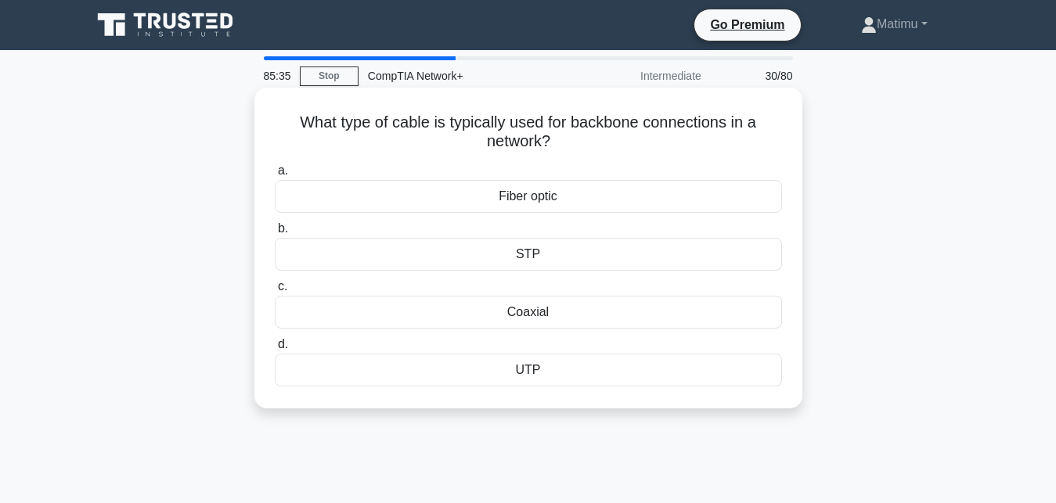
click at [515, 201] on div "Fiber optic" at bounding box center [528, 196] width 507 height 33
click at [275, 176] on input "a. Fiber optic" at bounding box center [275, 171] width 0 height 10
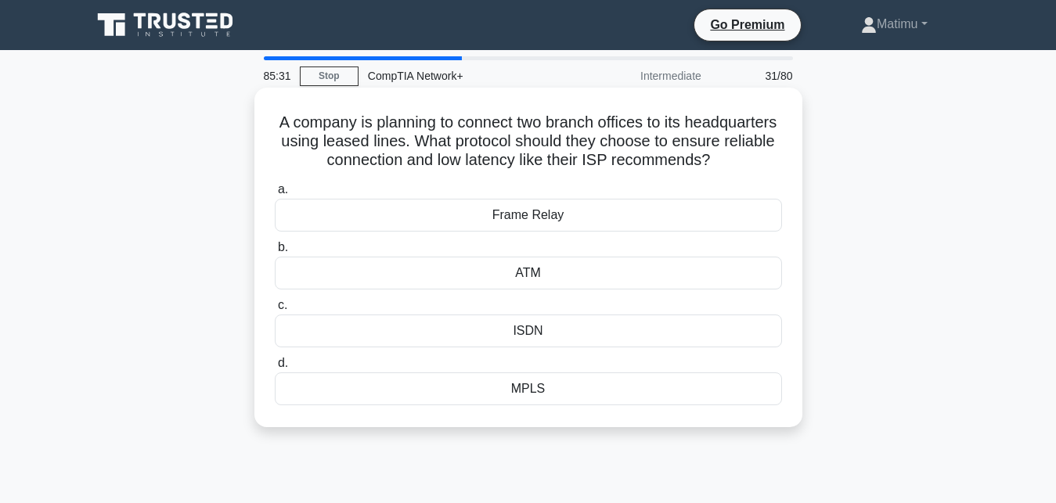
click at [515, 222] on div "Frame Relay" at bounding box center [528, 215] width 507 height 33
click at [275, 195] on input "a. Frame Relay" at bounding box center [275, 190] width 0 height 10
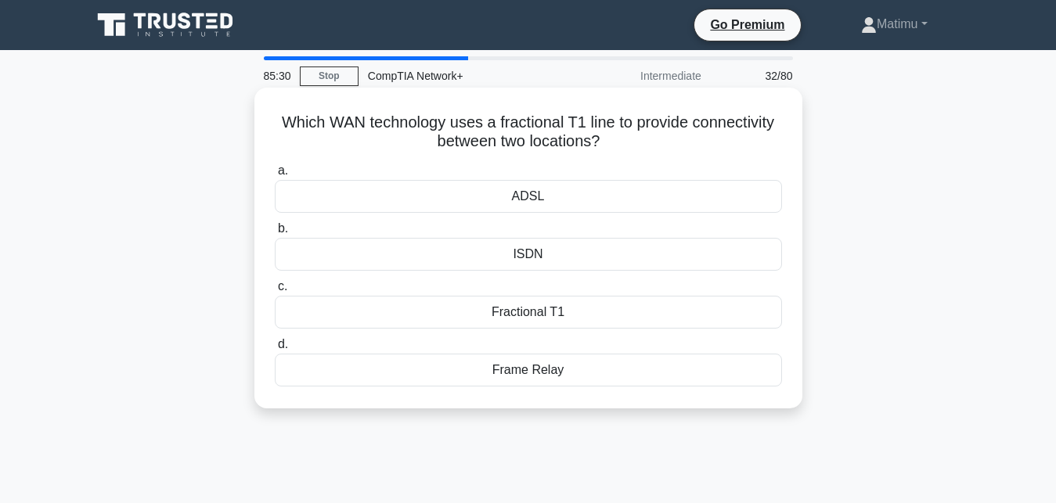
click at [515, 250] on div "ISDN" at bounding box center [528, 254] width 507 height 33
click at [275, 234] on input "b. ISDN" at bounding box center [275, 229] width 0 height 10
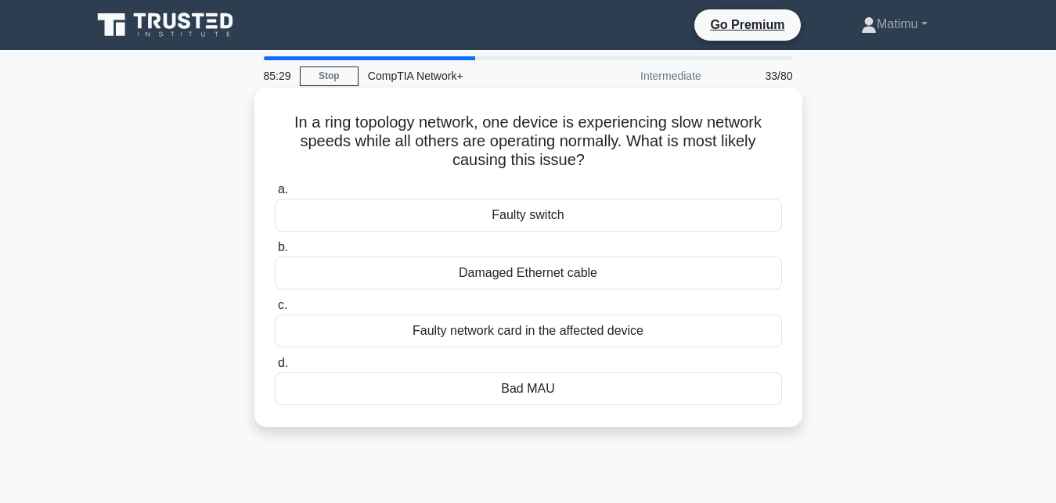
click at [517, 220] on div "Faulty switch" at bounding box center [528, 215] width 507 height 33
click at [275, 195] on input "a. Faulty switch" at bounding box center [275, 190] width 0 height 10
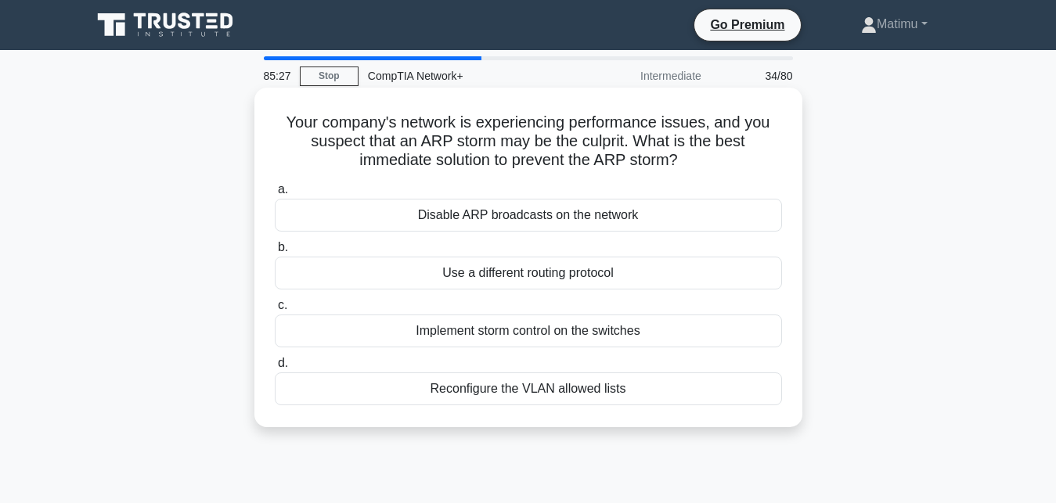
click at [512, 270] on div "Use a different routing protocol" at bounding box center [528, 273] width 507 height 33
click at [275, 253] on input "b. Use a different routing protocol" at bounding box center [275, 248] width 0 height 10
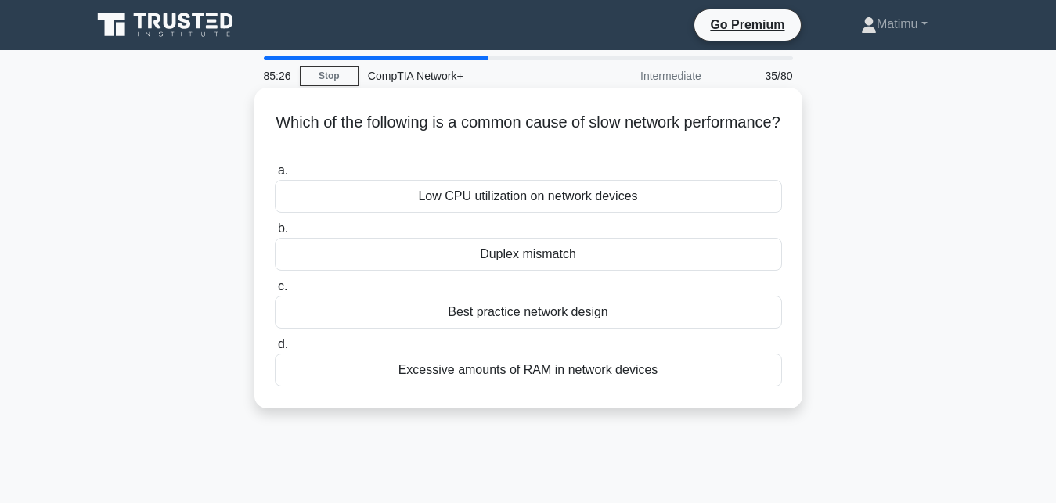
click at [512, 253] on div "Duplex mismatch" at bounding box center [528, 254] width 507 height 33
click at [275, 234] on input "b. Duplex mismatch" at bounding box center [275, 229] width 0 height 10
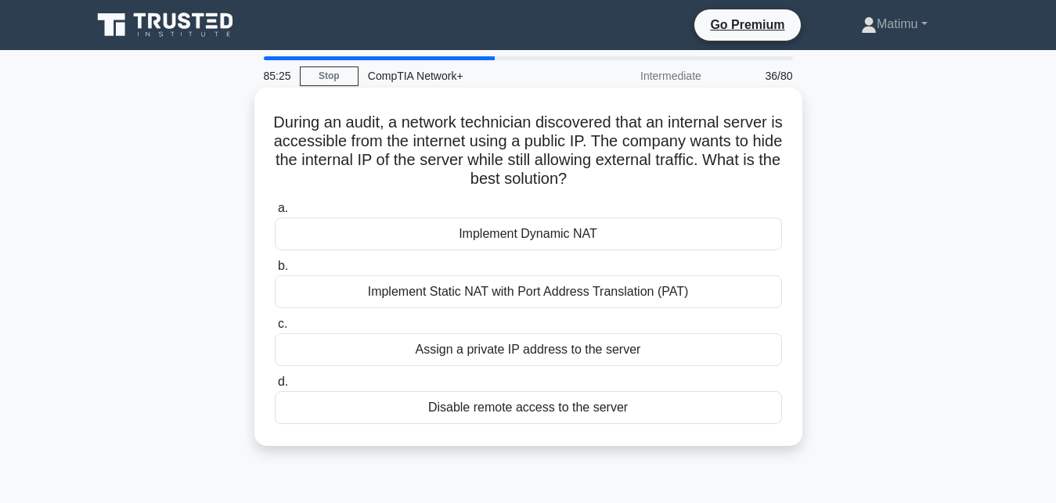
click at [511, 283] on div "Implement Static NAT with Port Address Translation (PAT)" at bounding box center [528, 292] width 507 height 33
click at [275, 272] on input "b. Implement Static NAT with Port Address Translation (PAT)" at bounding box center [275, 266] width 0 height 10
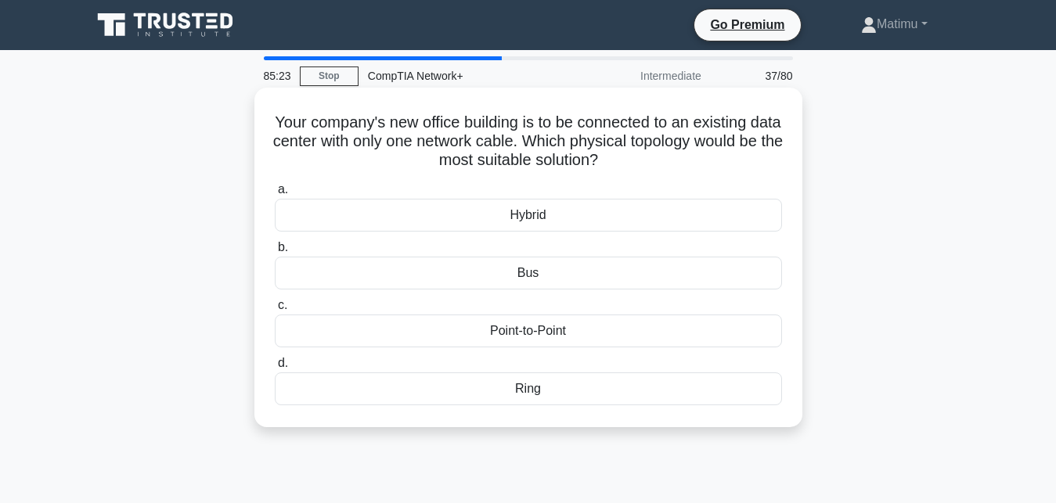
click at [520, 272] on div "Bus" at bounding box center [528, 273] width 507 height 33
click at [275, 253] on input "b. Bus" at bounding box center [275, 248] width 0 height 10
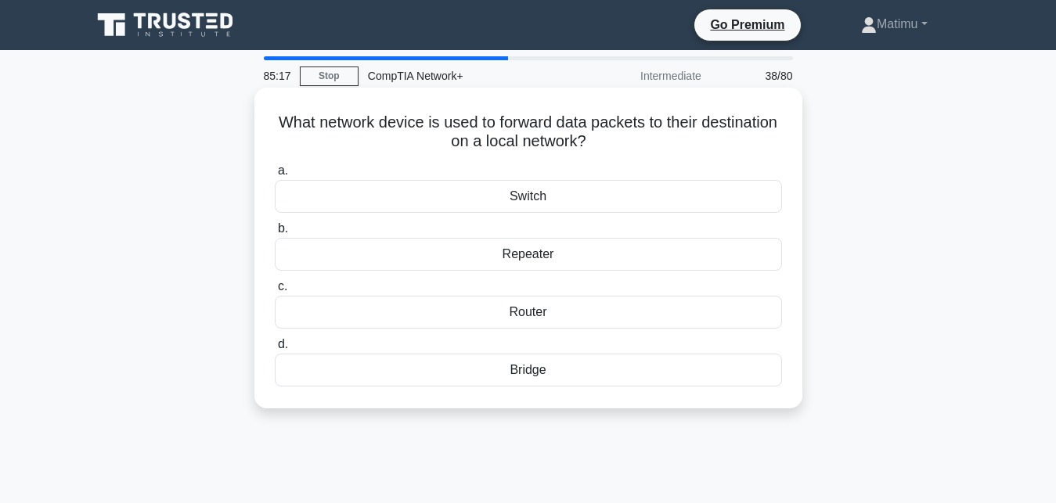
click at [526, 315] on div "Router" at bounding box center [528, 312] width 507 height 33
click at [275, 292] on input "c. Router" at bounding box center [275, 287] width 0 height 10
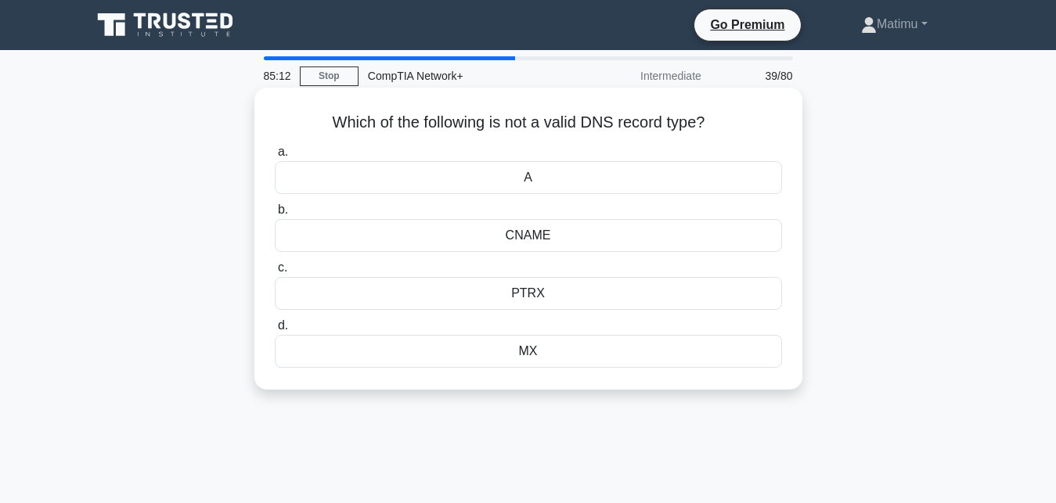
click at [525, 297] on div "PTRX" at bounding box center [528, 293] width 507 height 33
click at [275, 273] on input "c. PTRX" at bounding box center [275, 268] width 0 height 10
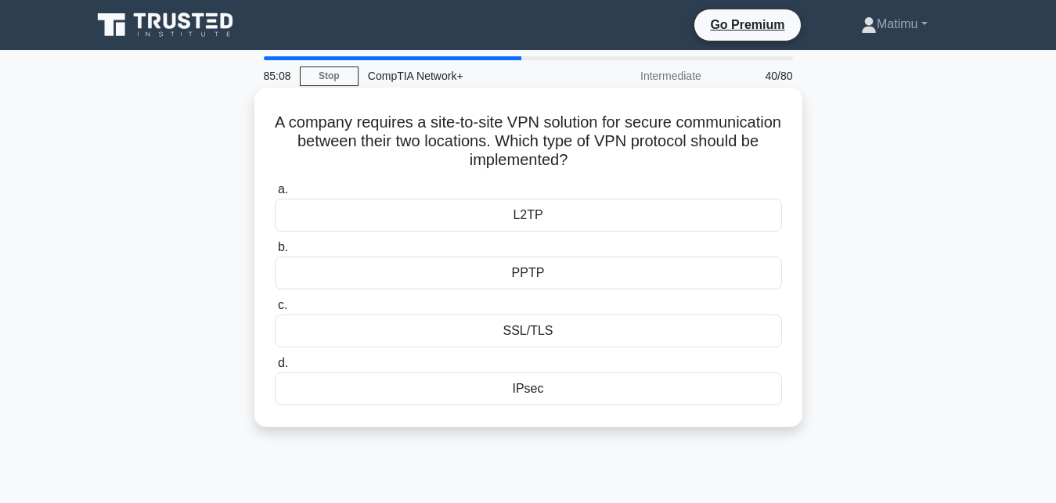
click at [527, 388] on div "IPsec" at bounding box center [528, 389] width 507 height 33
click at [275, 369] on input "d. IPsec" at bounding box center [275, 364] width 0 height 10
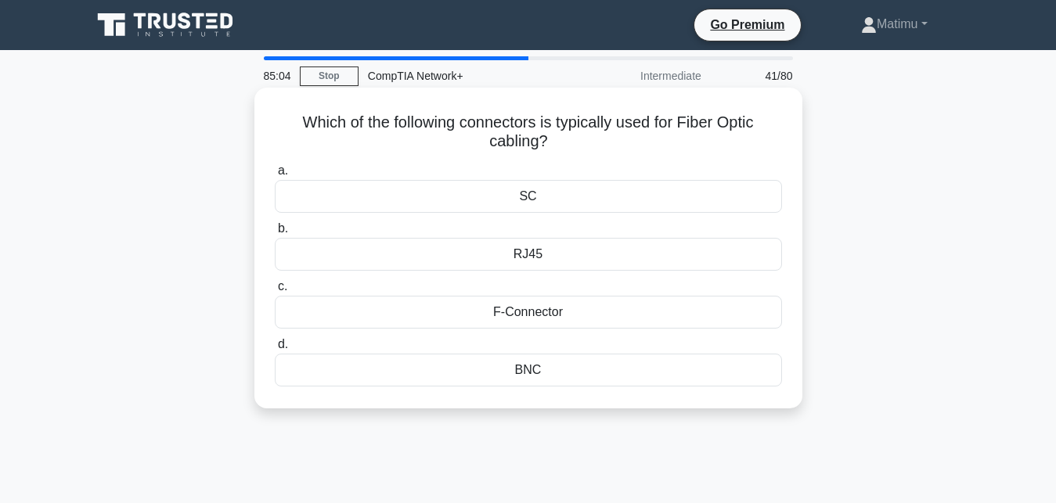
drag, startPoint x: 537, startPoint y: 326, endPoint x: 538, endPoint y: 310, distance: 15.7
click at [538, 310] on div "F-Connector" at bounding box center [528, 312] width 507 height 33
click at [275, 292] on input "c. F-Connector" at bounding box center [275, 287] width 0 height 10
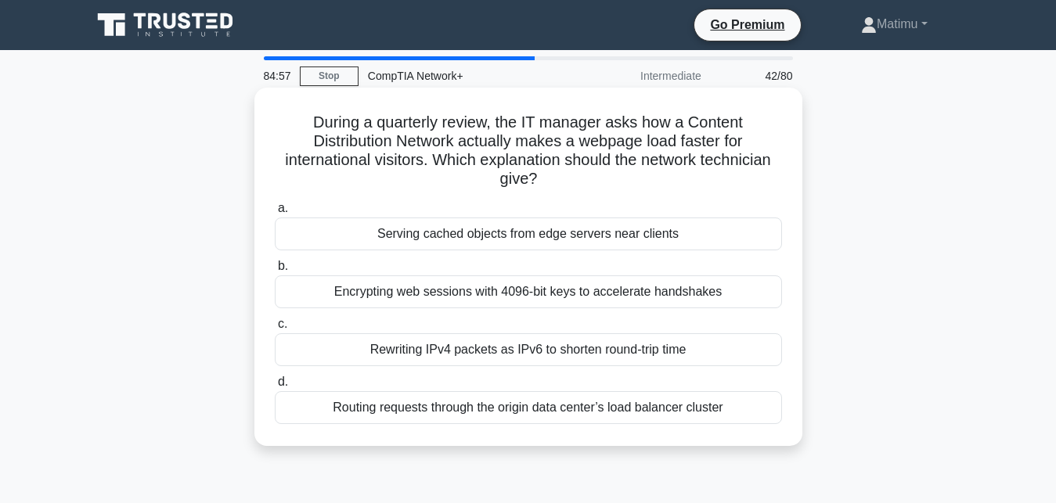
click at [535, 229] on div "Serving cached objects from edge servers near clients" at bounding box center [528, 234] width 507 height 33
click at [275, 214] on input "a. Serving cached objects from edge servers near clients" at bounding box center [275, 209] width 0 height 10
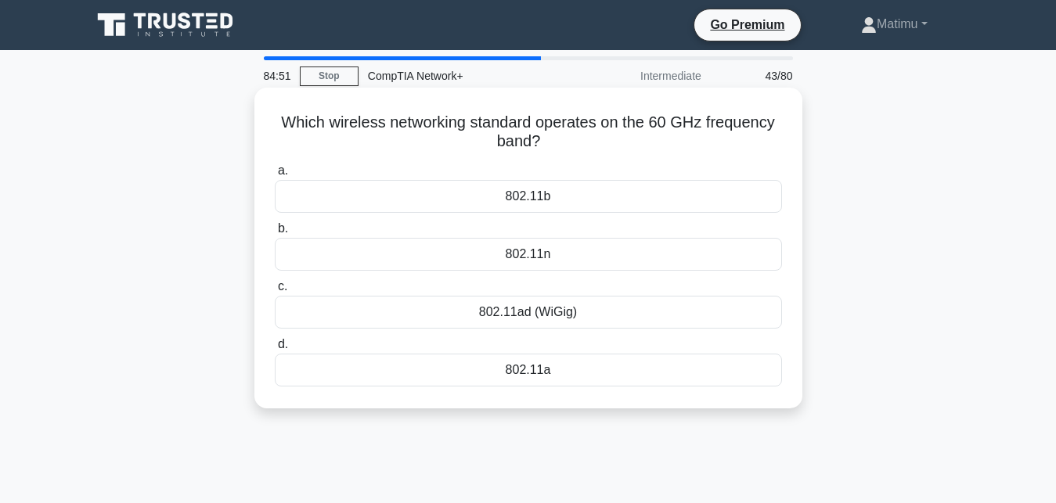
click at [522, 252] on div "802.11n" at bounding box center [528, 254] width 507 height 33
click at [275, 234] on input "b. 802.11n" at bounding box center [275, 229] width 0 height 10
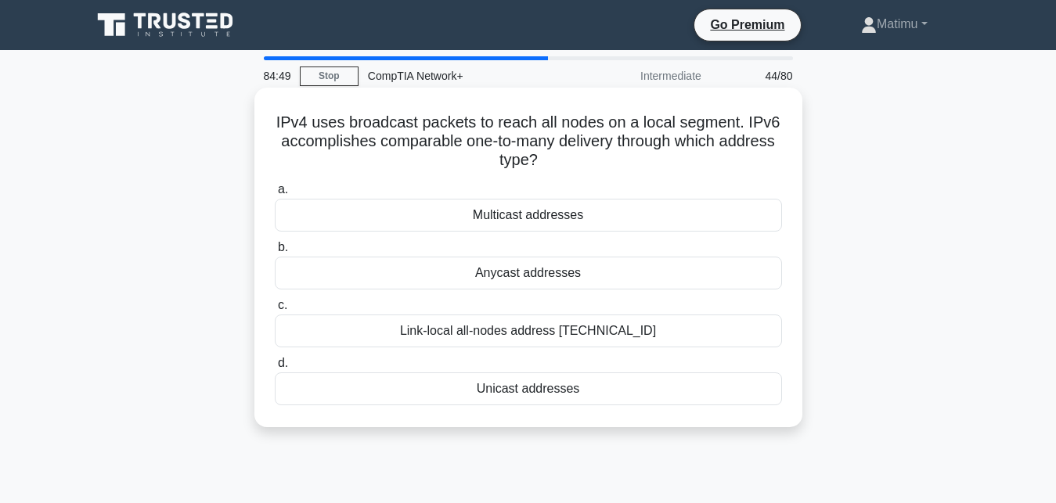
click at [521, 280] on div "Anycast addresses" at bounding box center [528, 273] width 507 height 33
click at [275, 253] on input "b. Anycast addresses" at bounding box center [275, 248] width 0 height 10
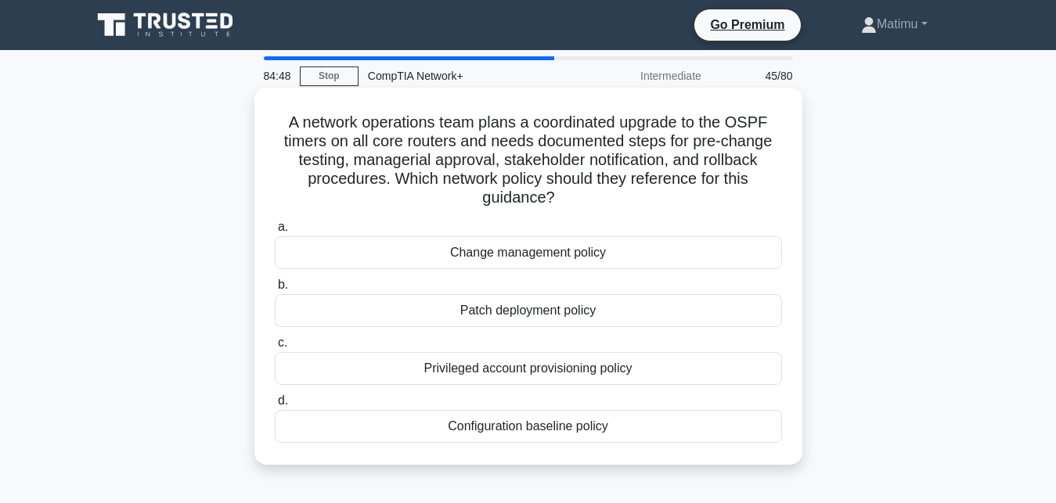
click at [519, 313] on div "Patch deployment policy" at bounding box center [528, 310] width 507 height 33
click at [275, 290] on input "b. Patch deployment policy" at bounding box center [275, 285] width 0 height 10
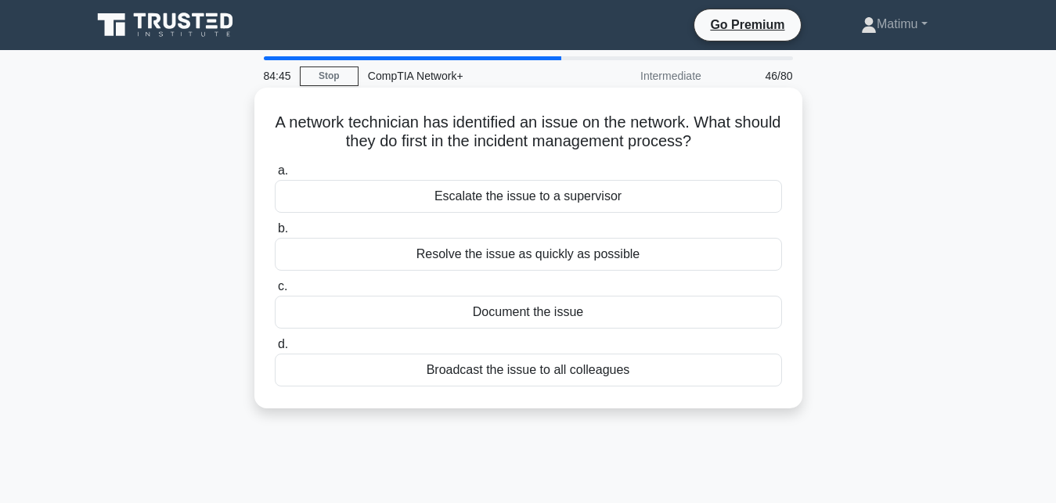
click at [524, 252] on div "Resolve the issue as quickly as possible" at bounding box center [528, 254] width 507 height 33
click at [275, 234] on input "b. Resolve the issue as quickly as possible" at bounding box center [275, 229] width 0 height 10
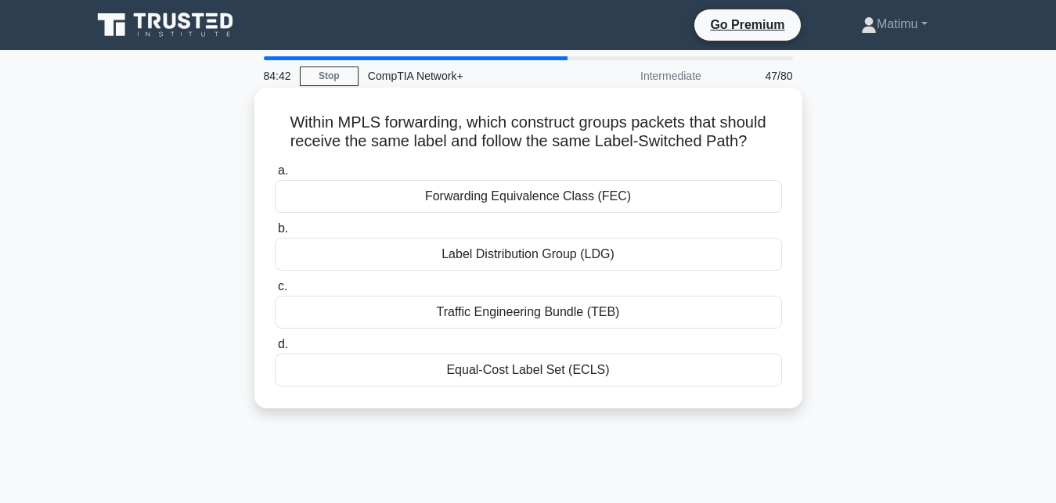
click at [528, 200] on div "Forwarding Equivalence Class (FEC)" at bounding box center [528, 196] width 507 height 33
click at [275, 176] on input "a. Forwarding Equivalence Class (FEC)" at bounding box center [275, 171] width 0 height 10
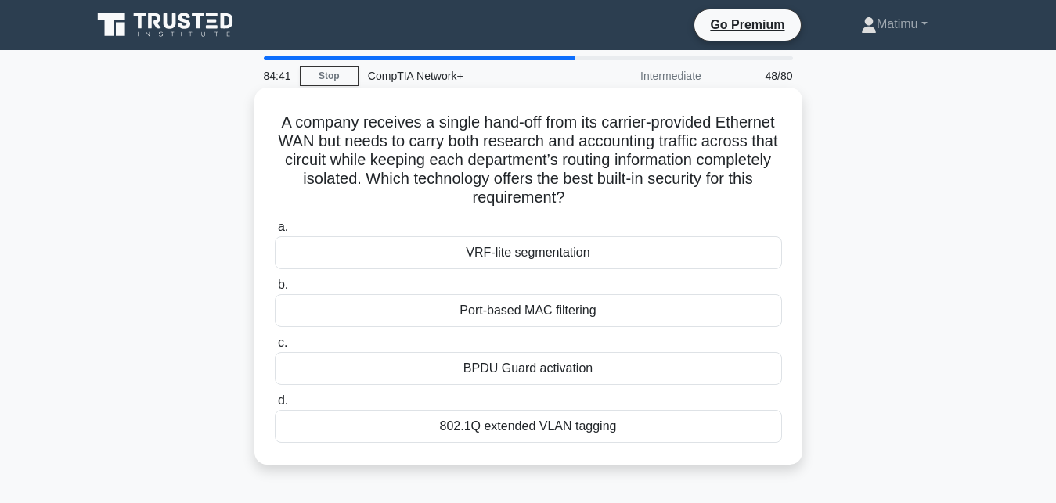
click at [523, 317] on div "Port-based MAC filtering" at bounding box center [528, 310] width 507 height 33
click at [275, 290] on input "b. Port-based MAC filtering" at bounding box center [275, 285] width 0 height 10
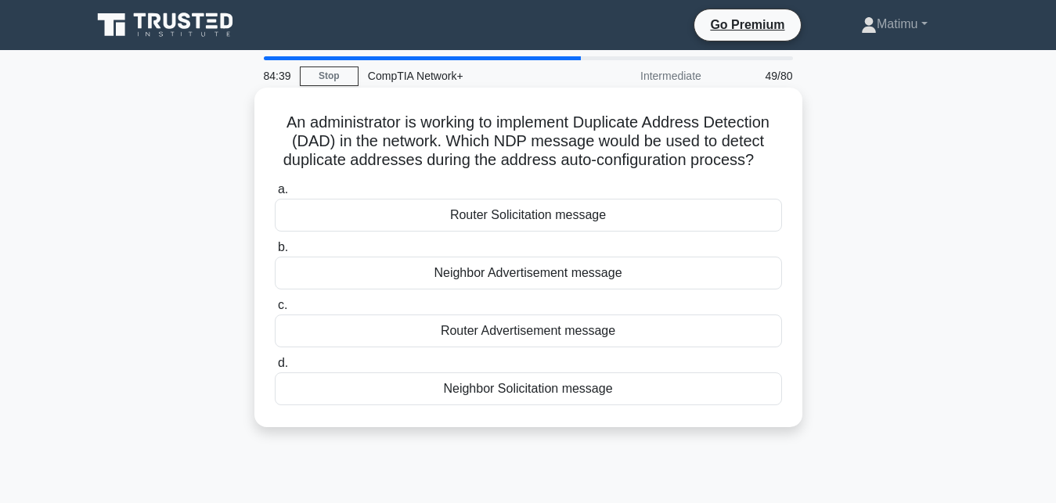
click at [528, 277] on div "Neighbor Advertisement message" at bounding box center [528, 273] width 507 height 33
click at [275, 253] on input "b. Neighbor Advertisement message" at bounding box center [275, 248] width 0 height 10
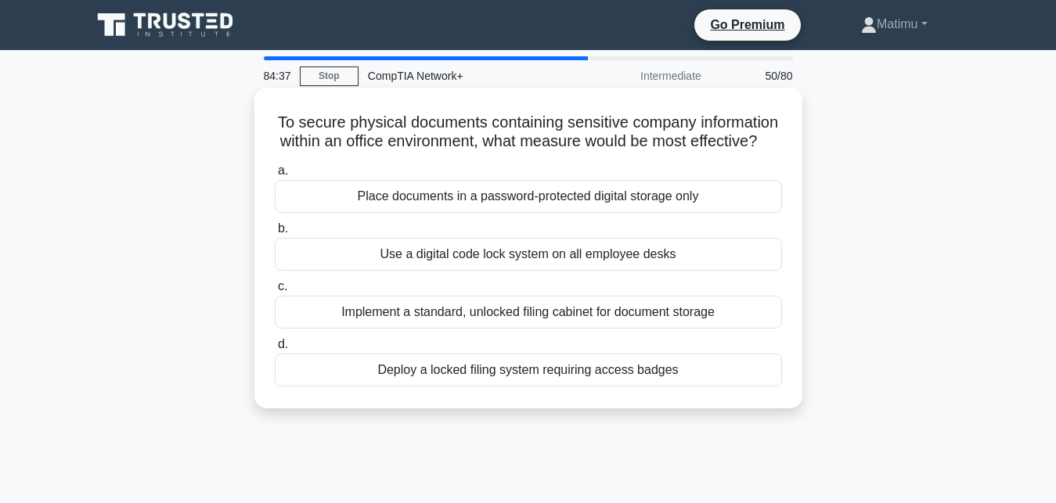
click at [530, 251] on div "Use a digital code lock system on all employee desks" at bounding box center [528, 254] width 507 height 33
click at [275, 234] on input "b. Use a digital code lock system on all employee desks" at bounding box center [275, 229] width 0 height 10
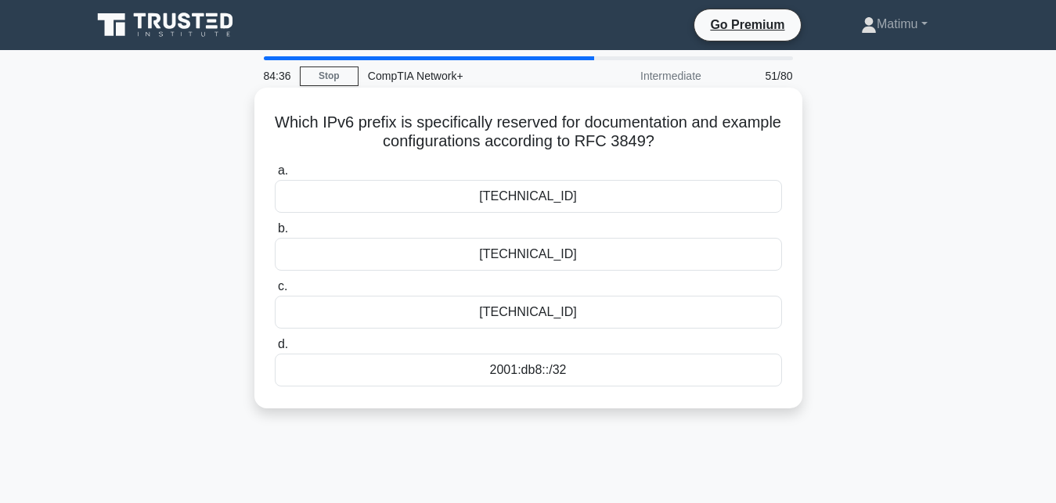
click at [527, 256] on div "2001:0e0e::/32" at bounding box center [528, 254] width 507 height 33
click at [275, 234] on input "b. 2001:0e0e::/32" at bounding box center [275, 229] width 0 height 10
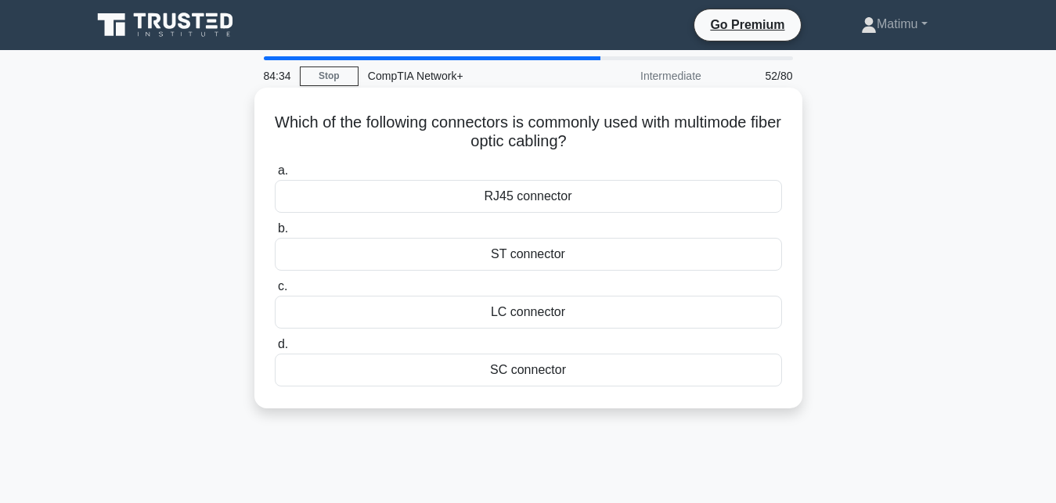
click at [526, 247] on div "ST connector" at bounding box center [528, 254] width 507 height 33
click at [275, 234] on input "b. ST connector" at bounding box center [275, 229] width 0 height 10
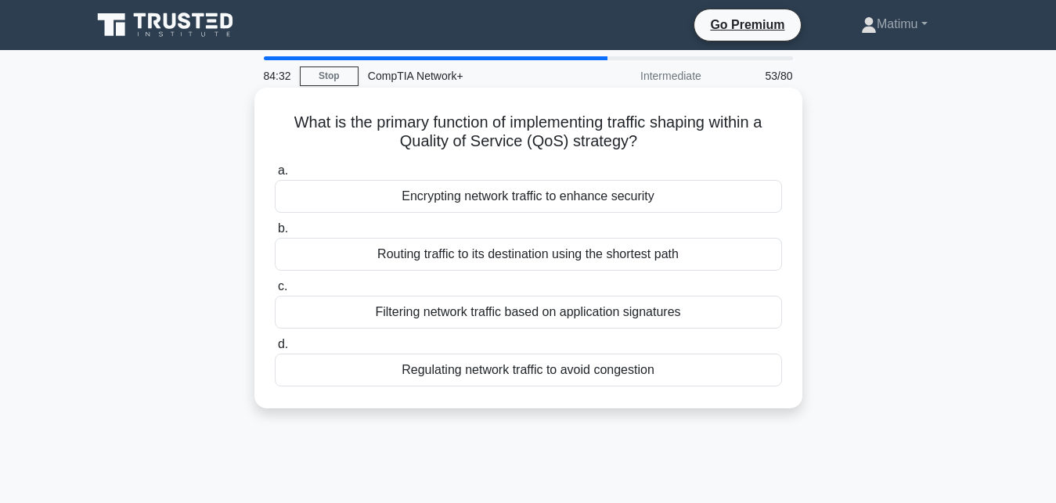
click at [522, 265] on div "Routing traffic to its destination using the shortest path" at bounding box center [528, 254] width 507 height 33
click at [275, 234] on input "b. Routing traffic to its destination using the shortest path" at bounding box center [275, 229] width 0 height 10
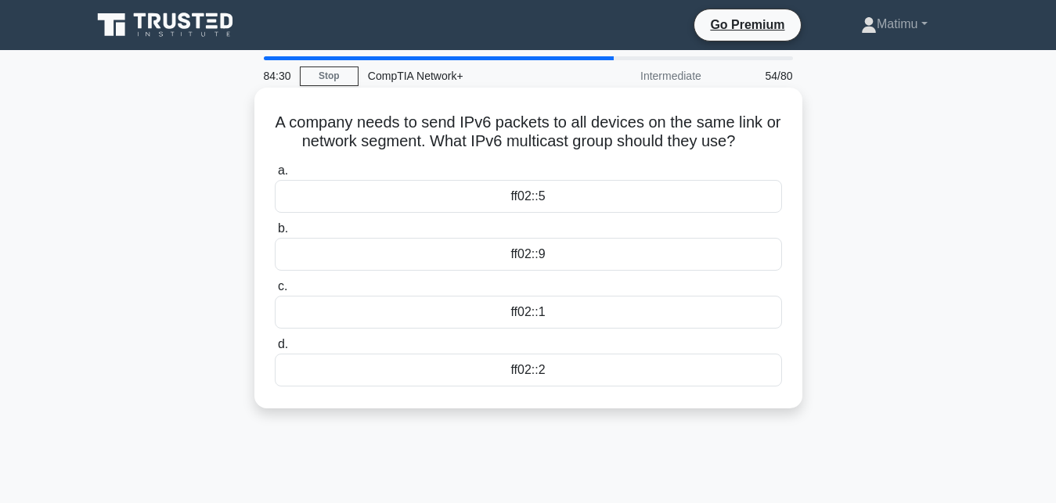
click at [526, 250] on div "ff02::9" at bounding box center [528, 254] width 507 height 33
click at [275, 234] on input "b. ff02::9" at bounding box center [275, 229] width 0 height 10
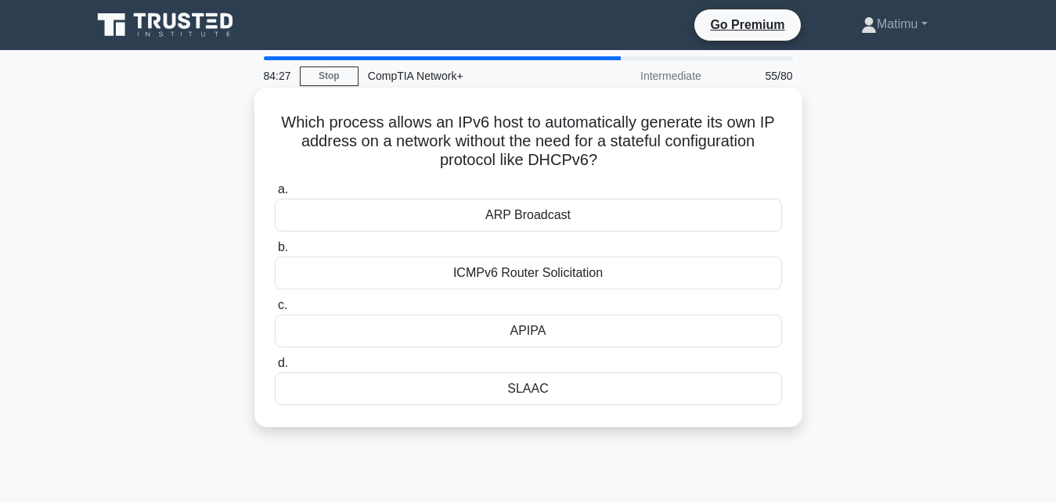
click at [529, 333] on div "APIPA" at bounding box center [528, 331] width 507 height 33
click at [275, 311] on input "c. APIPA" at bounding box center [275, 306] width 0 height 10
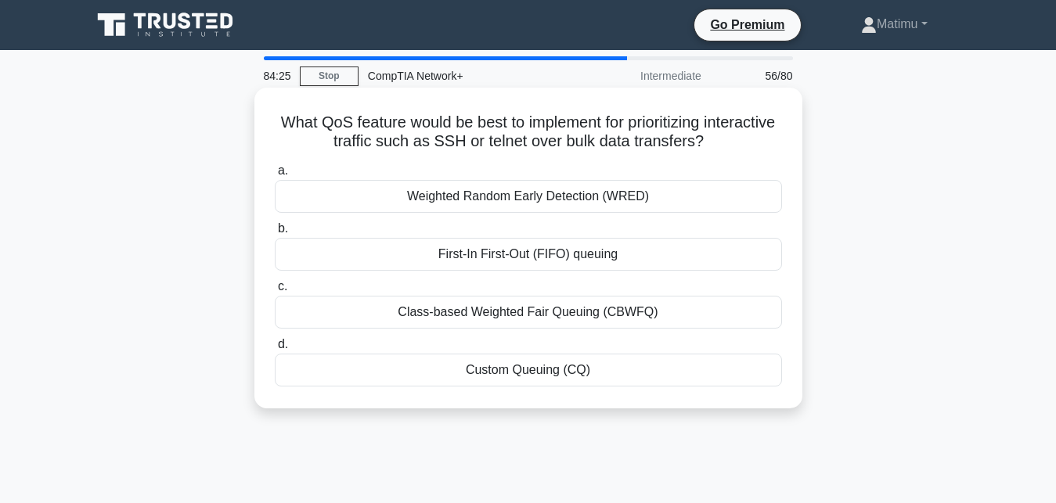
click at [531, 373] on div "Custom Queuing (CQ)" at bounding box center [528, 370] width 507 height 33
click at [275, 350] on input "d. Custom Queuing (CQ)" at bounding box center [275, 345] width 0 height 10
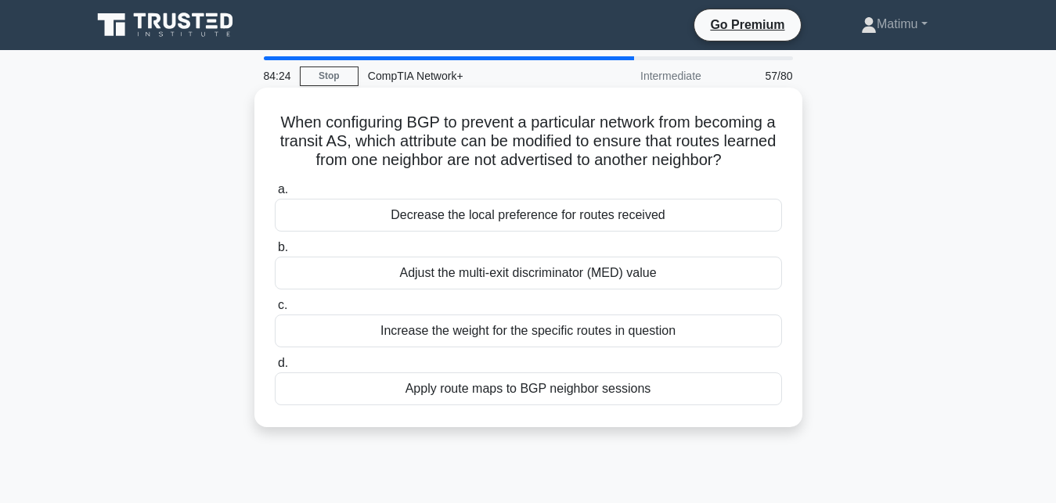
click at [534, 345] on div "Increase the weight for the specific routes in question" at bounding box center [528, 331] width 507 height 33
click at [275, 311] on input "c. Increase the weight for the specific routes in question" at bounding box center [275, 306] width 0 height 10
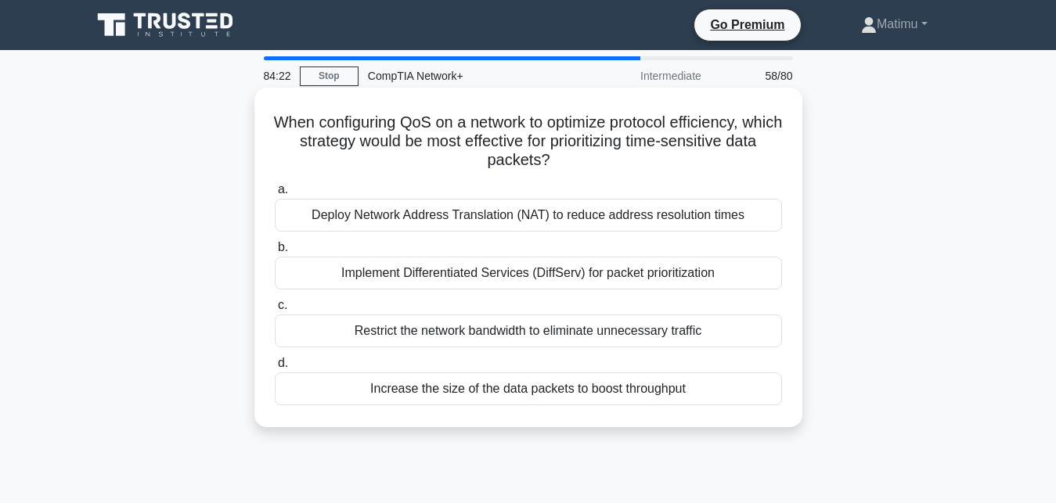
click at [546, 283] on div "Implement Differentiated Services (DiffServ) for packet prioritization" at bounding box center [528, 273] width 507 height 33
click at [275, 253] on input "b. Implement Differentiated Services (DiffServ) for packet prioritization" at bounding box center [275, 248] width 0 height 10
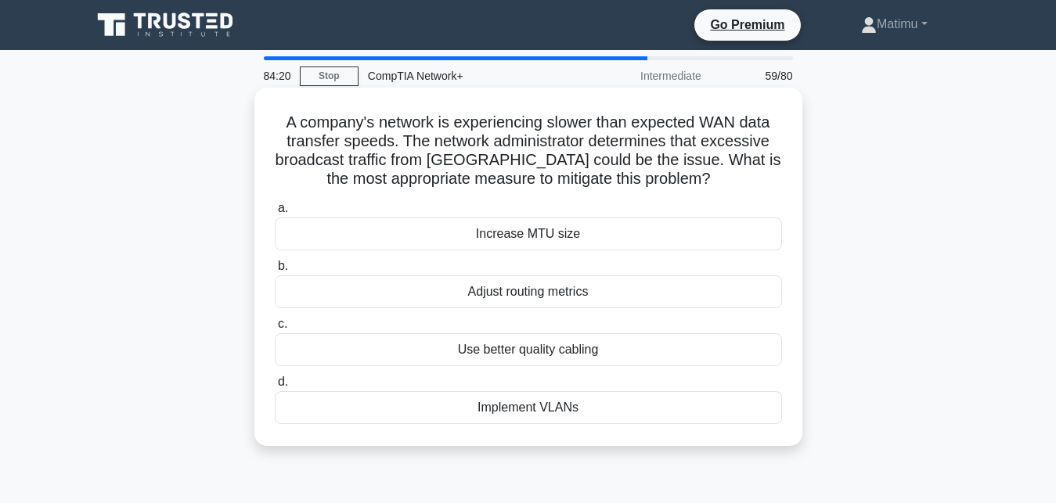
click at [546, 236] on div "Increase MTU size" at bounding box center [528, 234] width 507 height 33
click at [275, 214] on input "a. Increase MTU size" at bounding box center [275, 209] width 0 height 10
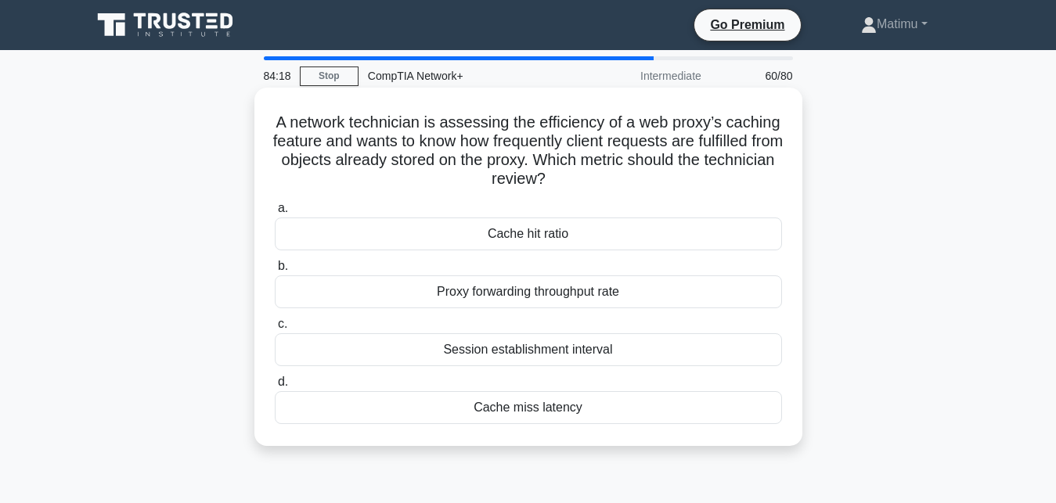
click at [539, 297] on div "Proxy forwarding throughput rate" at bounding box center [528, 292] width 507 height 33
click at [275, 272] on input "b. Proxy forwarding throughput rate" at bounding box center [275, 266] width 0 height 10
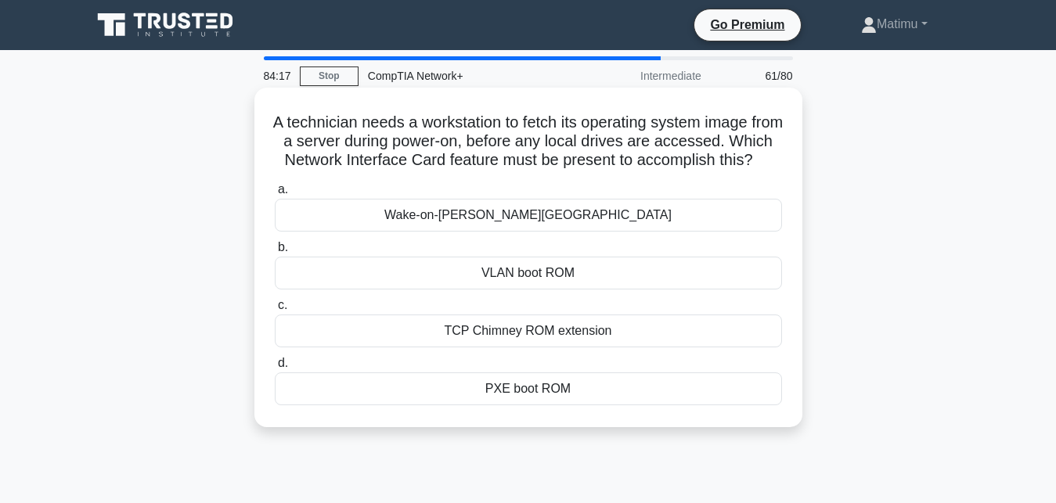
click at [537, 339] on div "TCP Chimney ROM extension" at bounding box center [528, 331] width 507 height 33
click at [275, 311] on input "c. TCP Chimney ROM extension" at bounding box center [275, 306] width 0 height 10
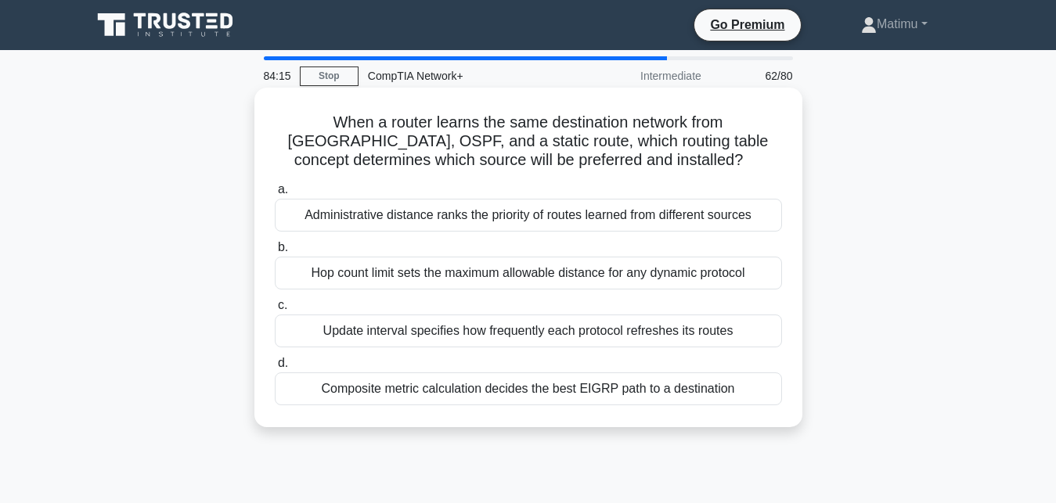
click at [532, 392] on div "Composite metric calculation decides the best EIGRP path to a destination" at bounding box center [528, 389] width 507 height 33
click at [275, 369] on input "d. Composite metric calculation decides the best EIGRP path to a destination" at bounding box center [275, 364] width 0 height 10
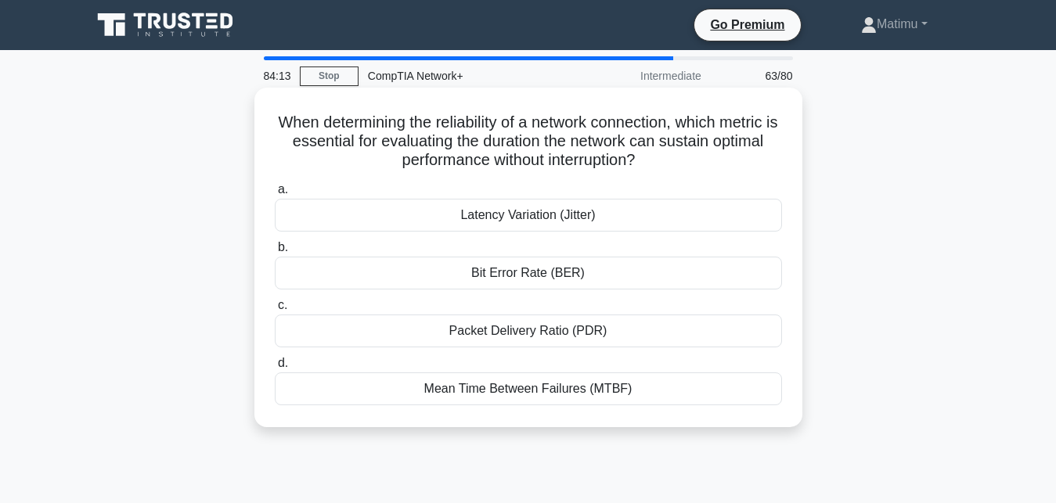
click at [539, 338] on div "Packet Delivery Ratio (PDR)" at bounding box center [528, 331] width 507 height 33
click at [275, 311] on input "c. Packet Delivery Ratio (PDR)" at bounding box center [275, 306] width 0 height 10
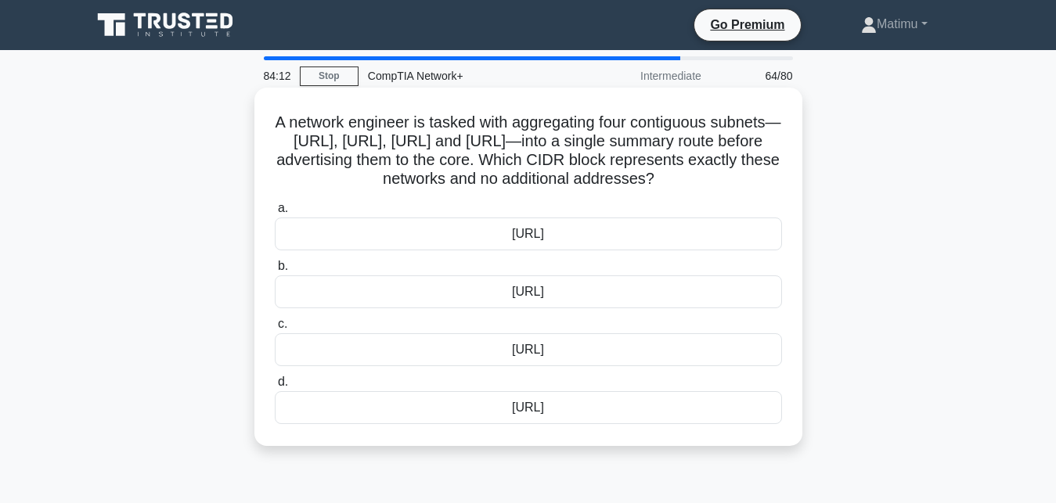
click at [537, 290] on div "172.20.32.0/24" at bounding box center [528, 292] width 507 height 33
click at [275, 272] on input "b. 172.20.32.0/24" at bounding box center [275, 266] width 0 height 10
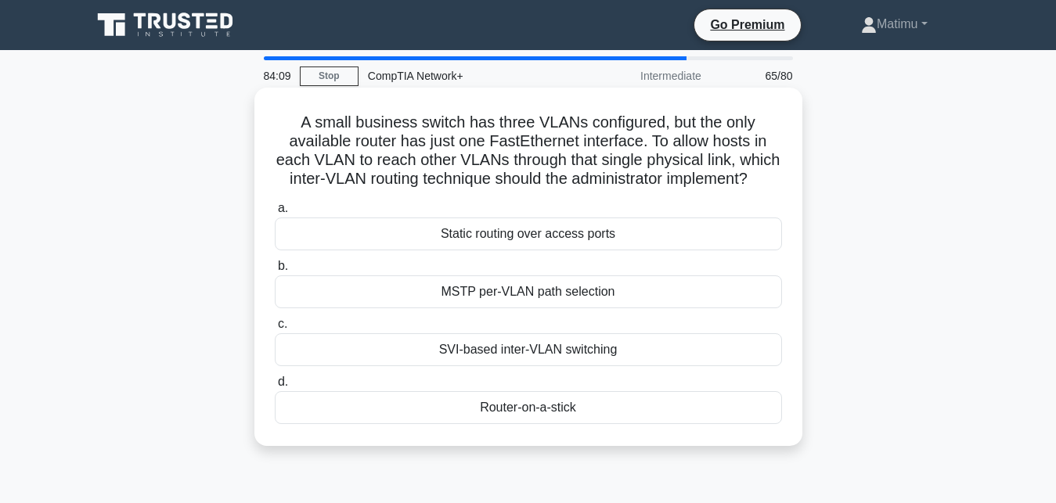
click at [546, 234] on div "Static routing over access ports" at bounding box center [528, 234] width 507 height 33
click at [275, 214] on input "a. Static routing over access ports" at bounding box center [275, 209] width 0 height 10
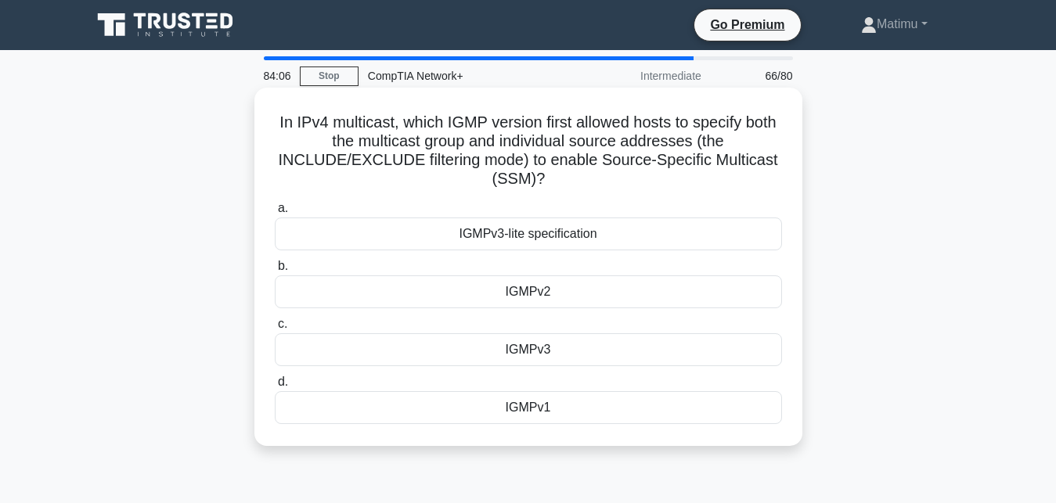
click at [536, 276] on div "IGMPv2" at bounding box center [528, 292] width 507 height 33
click at [275, 272] on input "b. IGMPv2" at bounding box center [275, 266] width 0 height 10
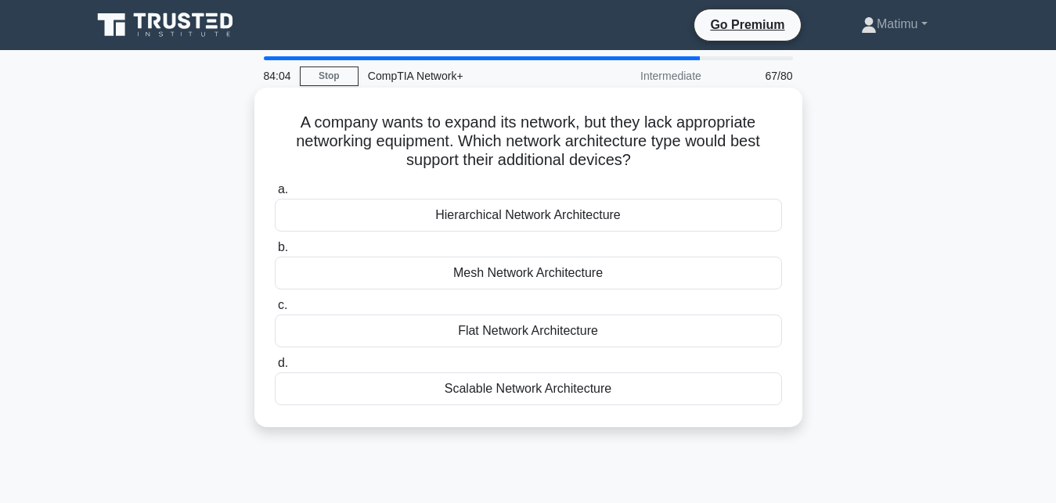
click at [532, 319] on div "Flat Network Architecture" at bounding box center [528, 331] width 507 height 33
click at [275, 311] on input "c. Flat Network Architecture" at bounding box center [275, 306] width 0 height 10
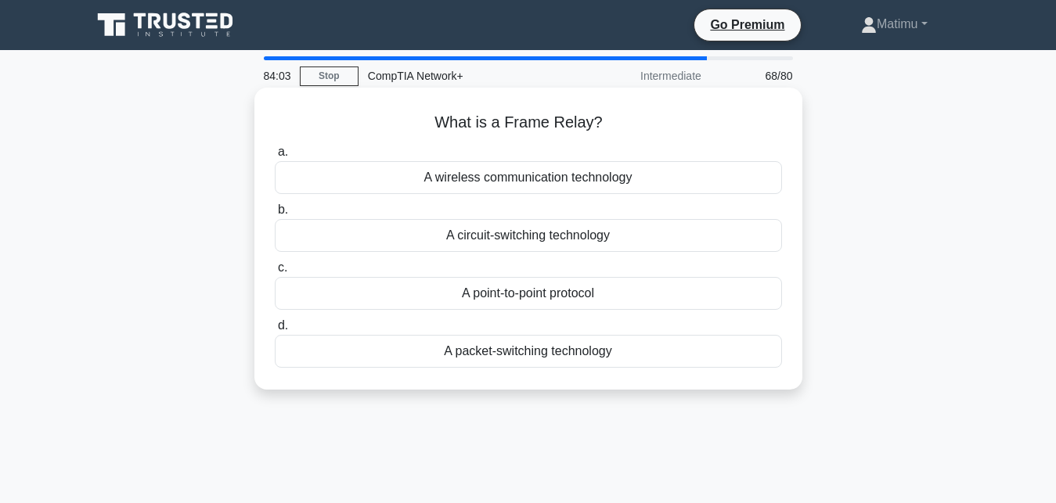
click at [531, 346] on div "A packet-switching technology" at bounding box center [528, 351] width 507 height 33
click at [275, 331] on input "d. A packet-switching technology" at bounding box center [275, 326] width 0 height 10
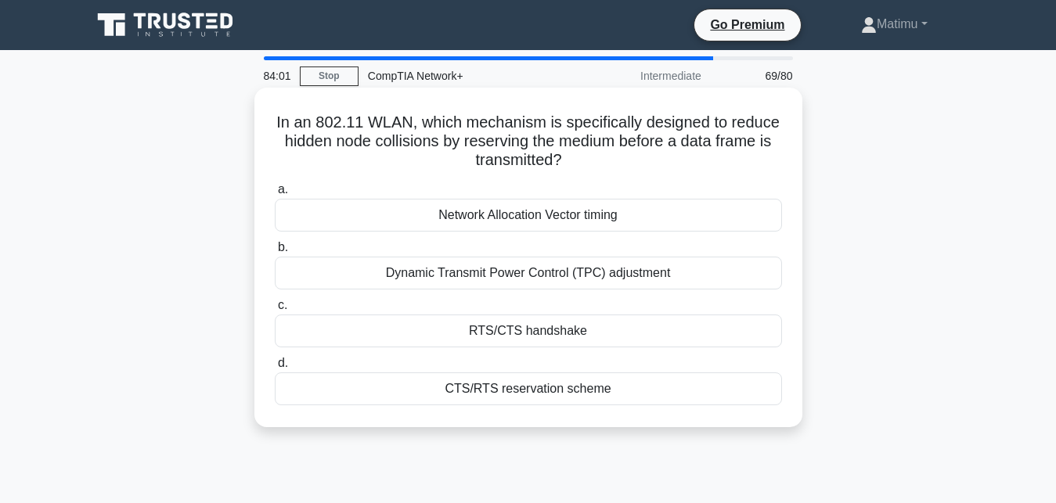
click at [531, 330] on div "RTS/CTS handshake" at bounding box center [528, 331] width 507 height 33
click at [275, 311] on input "c. RTS/CTS handshake" at bounding box center [275, 306] width 0 height 10
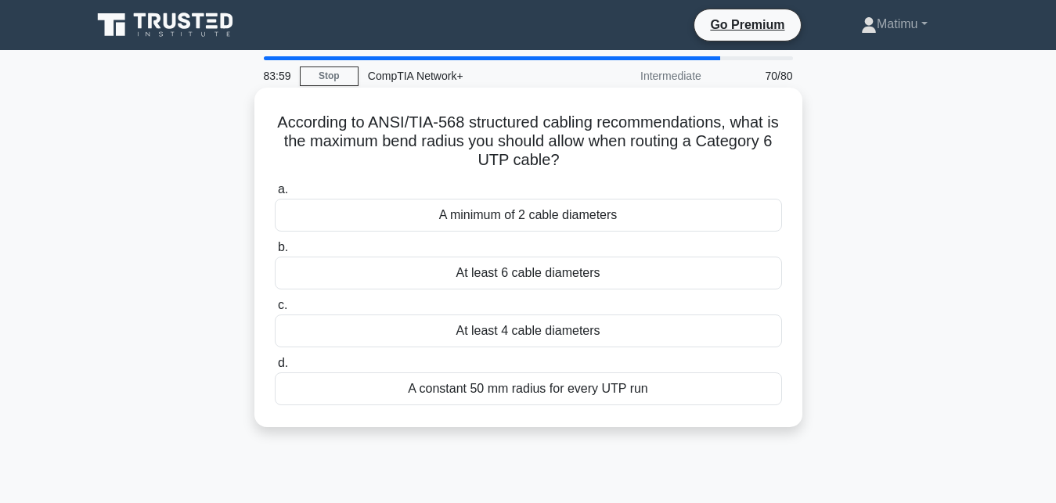
click at [541, 277] on div "At least 6 cable diameters" at bounding box center [528, 273] width 507 height 33
click at [275, 253] on input "b. At least 6 cable diameters" at bounding box center [275, 248] width 0 height 10
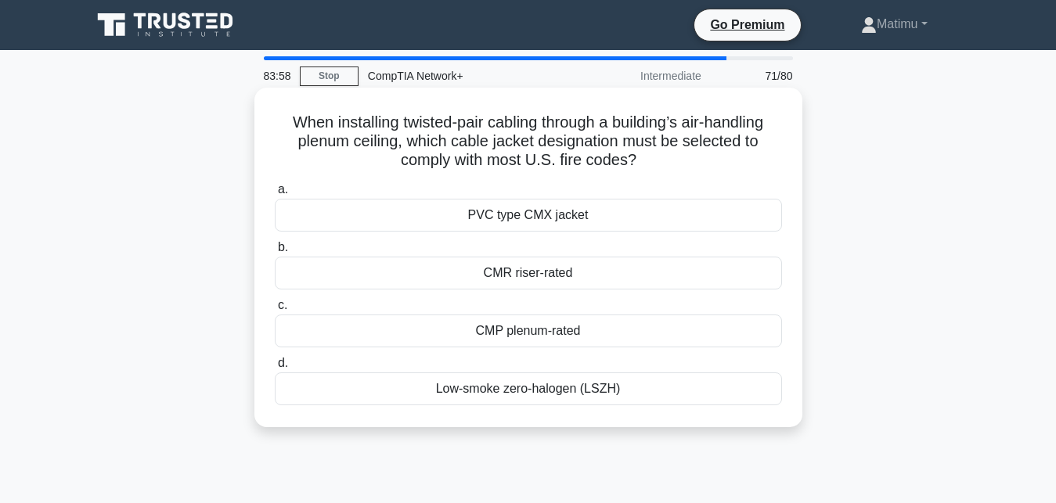
click at [541, 263] on div "CMR riser-rated" at bounding box center [528, 273] width 507 height 33
click at [275, 253] on input "b. CMR riser-rated" at bounding box center [275, 248] width 0 height 10
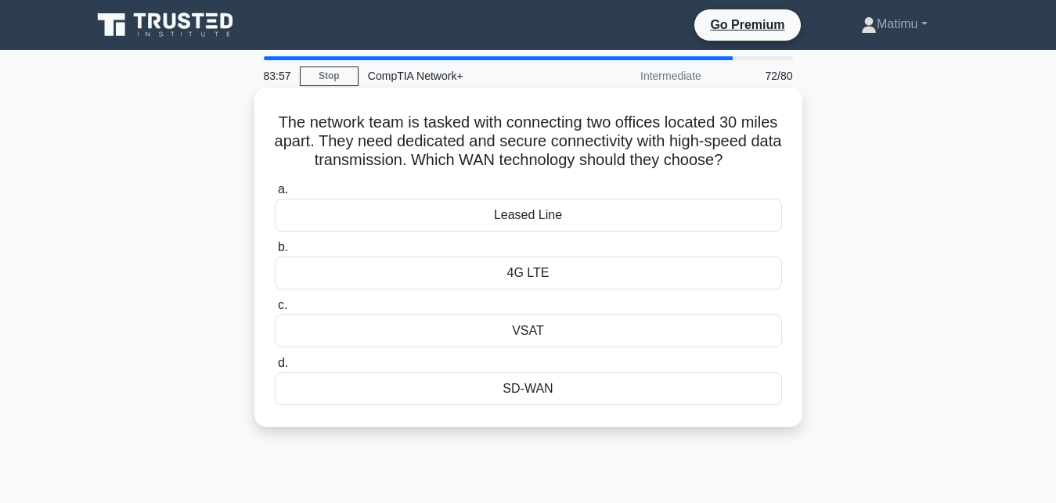
click at [533, 285] on div "4G LTE" at bounding box center [528, 273] width 507 height 33
click at [275, 253] on input "b. 4G LTE" at bounding box center [275, 248] width 0 height 10
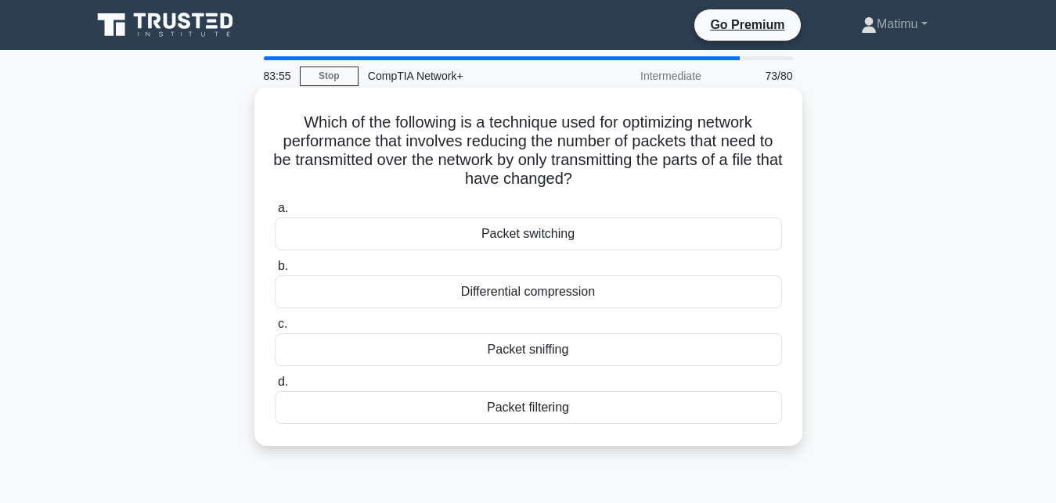
click at [528, 343] on div "Packet sniffing" at bounding box center [528, 349] width 507 height 33
click at [275, 330] on input "c. Packet sniffing" at bounding box center [275, 324] width 0 height 10
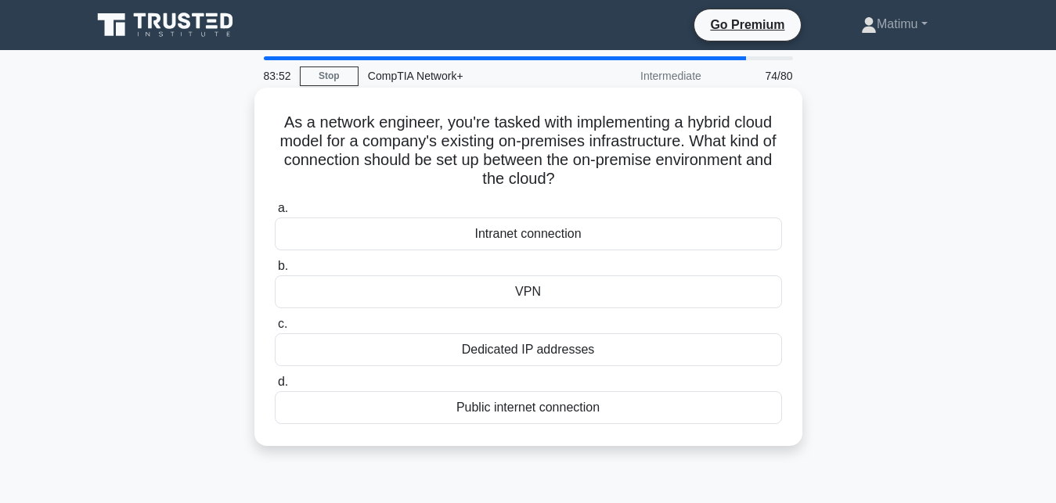
click at [525, 405] on div "Public internet connection" at bounding box center [528, 407] width 507 height 33
click at [275, 387] on input "d. Public internet connection" at bounding box center [275, 382] width 0 height 10
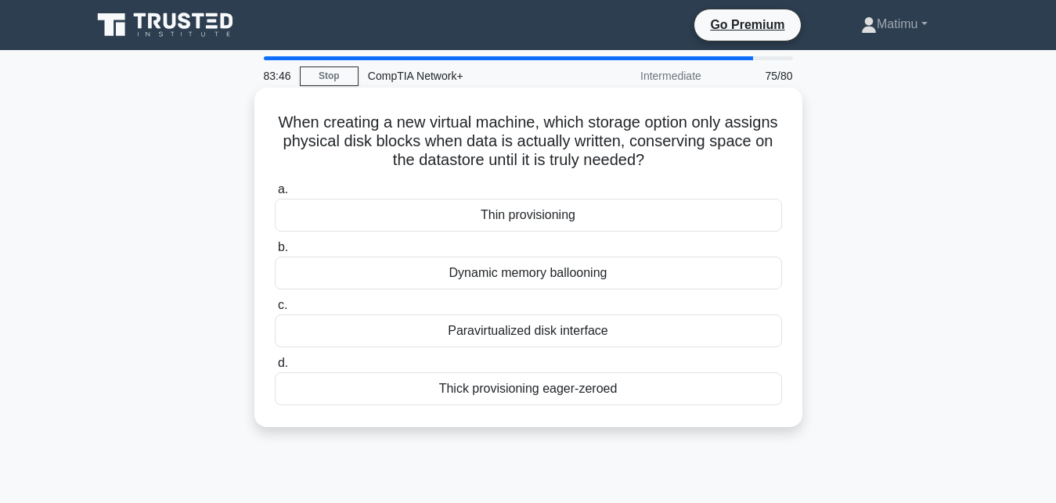
click at [531, 338] on div "Paravirtualized disk interface" at bounding box center [528, 331] width 507 height 33
click at [275, 311] on input "c. Paravirtualized disk interface" at bounding box center [275, 306] width 0 height 10
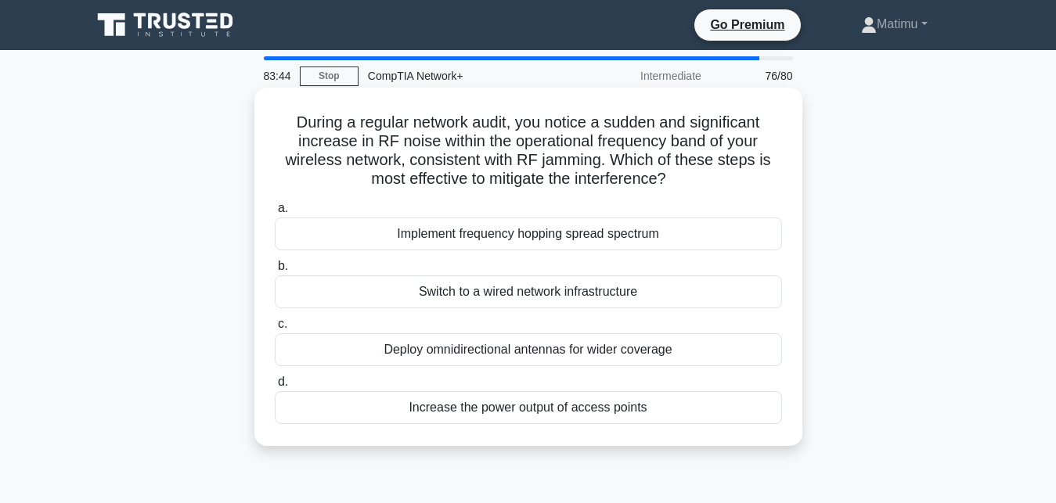
click at [539, 292] on div "Switch to a wired network infrastructure" at bounding box center [528, 292] width 507 height 33
click at [275, 272] on input "b. Switch to a wired network infrastructure" at bounding box center [275, 266] width 0 height 10
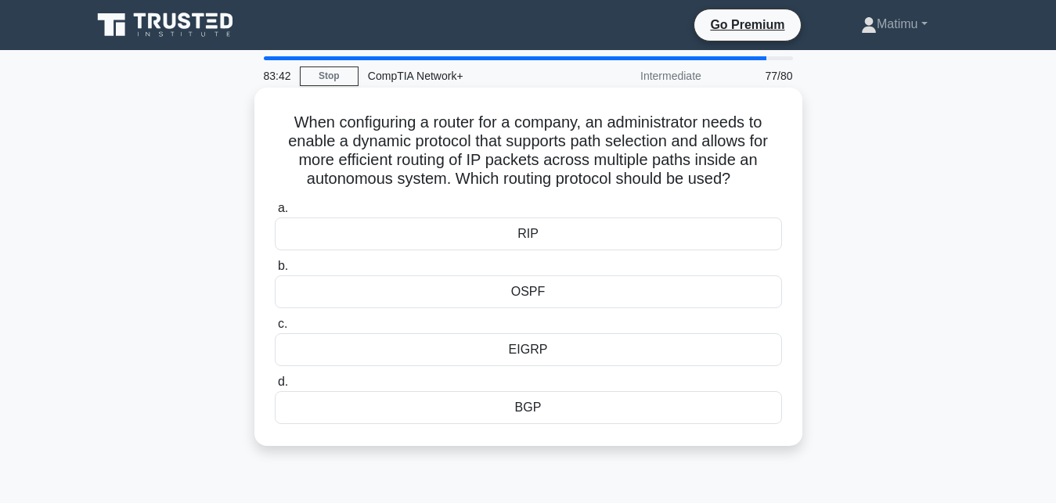
click at [533, 292] on div "OSPF" at bounding box center [528, 292] width 507 height 33
click at [275, 272] on input "b. OSPF" at bounding box center [275, 266] width 0 height 10
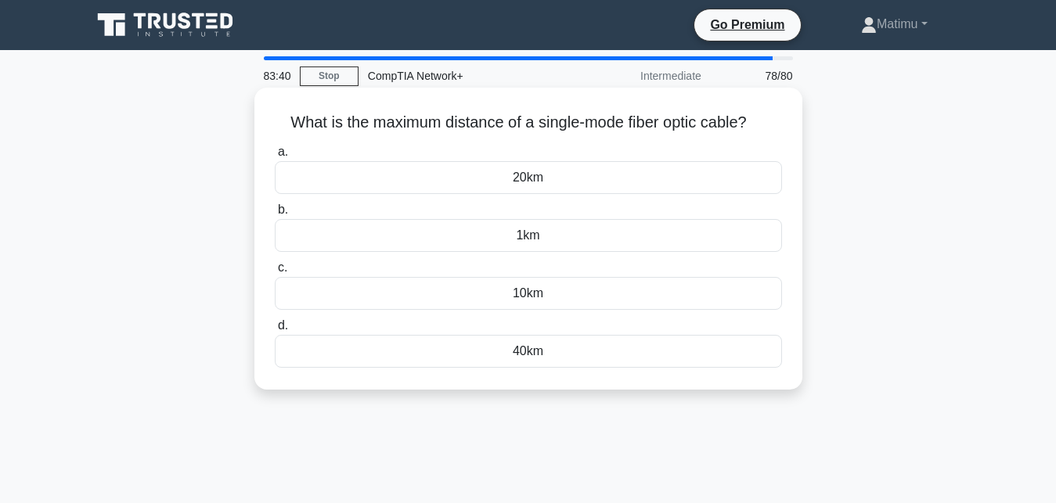
click at [531, 242] on div "1km" at bounding box center [528, 235] width 507 height 33
click at [275, 215] on input "b. 1km" at bounding box center [275, 210] width 0 height 10
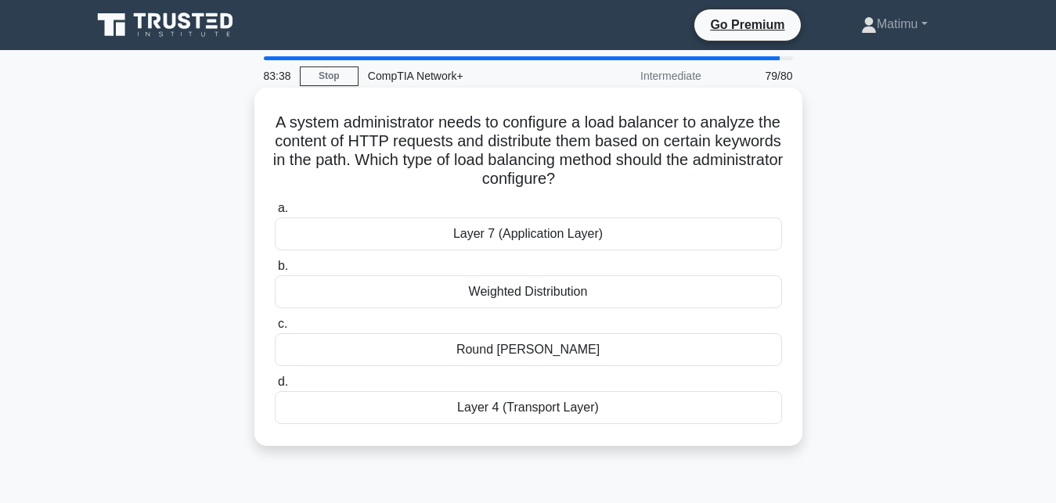
click at [528, 349] on div "Round Robin" at bounding box center [528, 349] width 507 height 33
click at [275, 330] on input "c. Round Robin" at bounding box center [275, 324] width 0 height 10
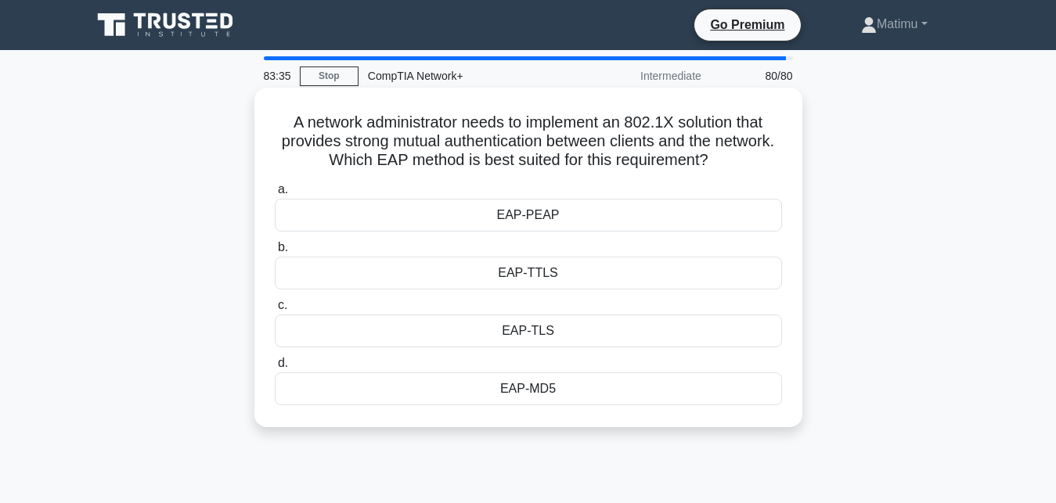
click at [524, 319] on div "EAP-TLS" at bounding box center [528, 331] width 507 height 33
click at [275, 311] on input "c. EAP-TLS" at bounding box center [275, 306] width 0 height 10
